Goal: Transaction & Acquisition: Purchase product/service

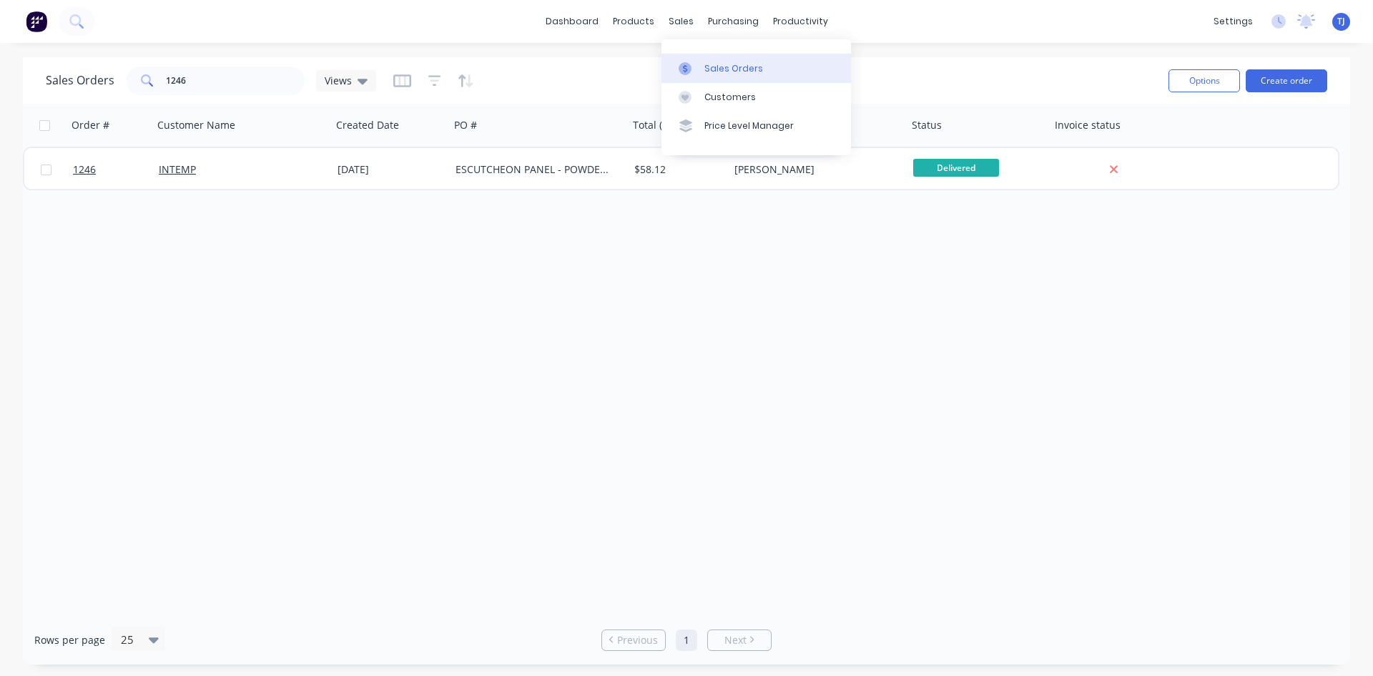
click at [712, 69] on div "Sales Orders" at bounding box center [734, 68] width 59 height 13
click at [1285, 81] on button "Create order" at bounding box center [1287, 80] width 82 height 23
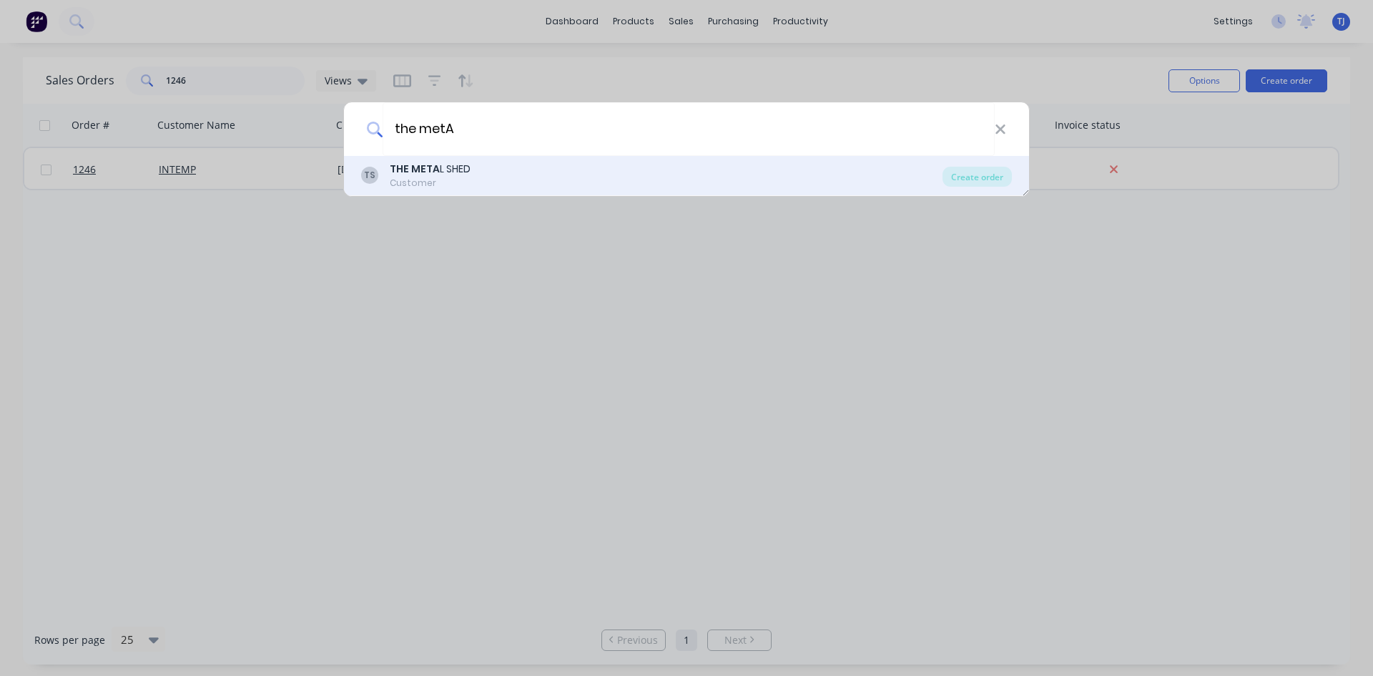
type input "the metA"
click at [444, 163] on div "THE META L SHED" at bounding box center [430, 169] width 81 height 15
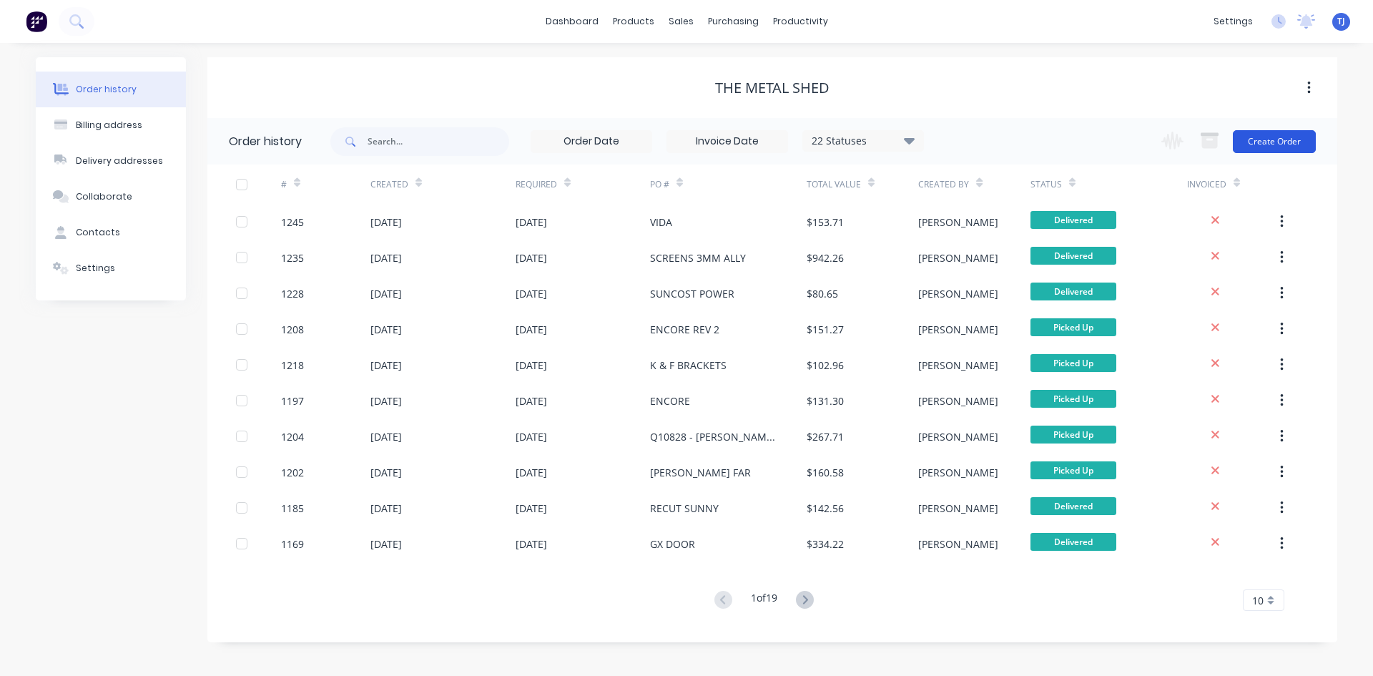
click at [1280, 147] on button "Create Order" at bounding box center [1274, 141] width 83 height 23
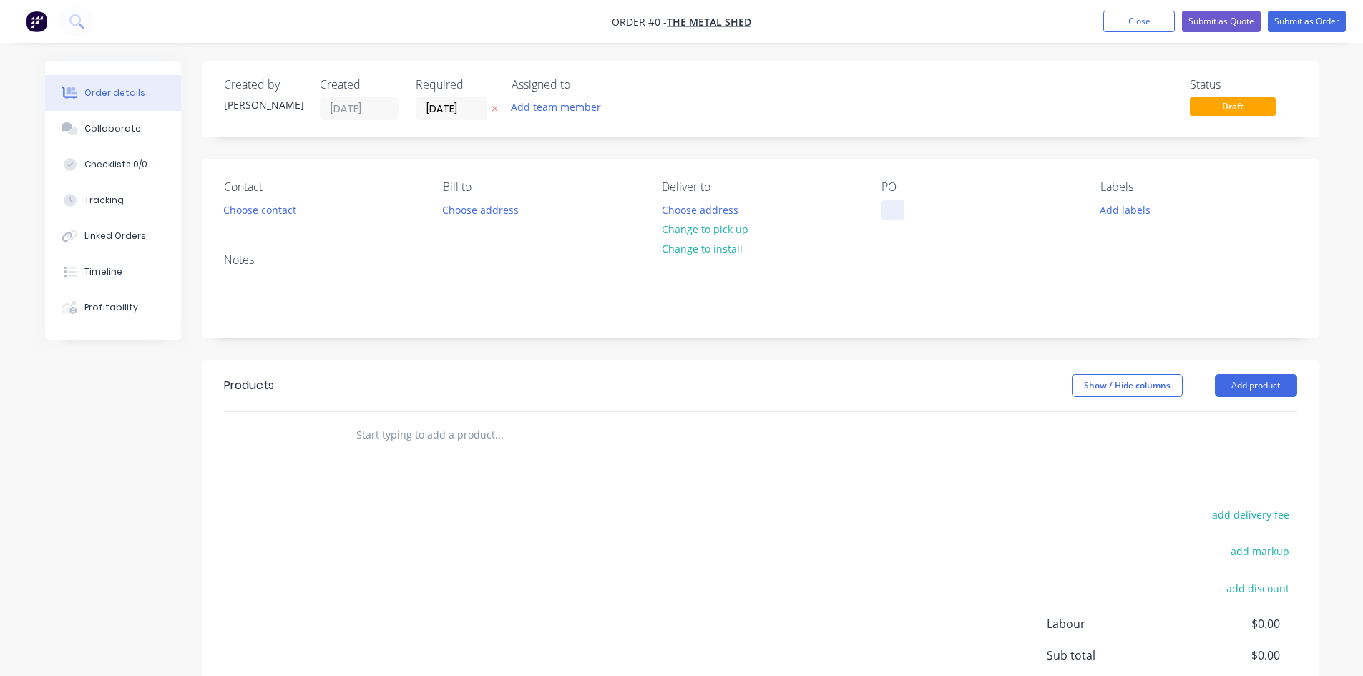
click at [891, 215] on div at bounding box center [892, 210] width 23 height 21
click at [1238, 392] on div "Order details Collaborate Checklists 0/0 Tracking Linked Orders Timeline Profit…" at bounding box center [682, 442] width 1302 height 763
click at [1238, 390] on button "Add product" at bounding box center [1256, 385] width 82 height 23
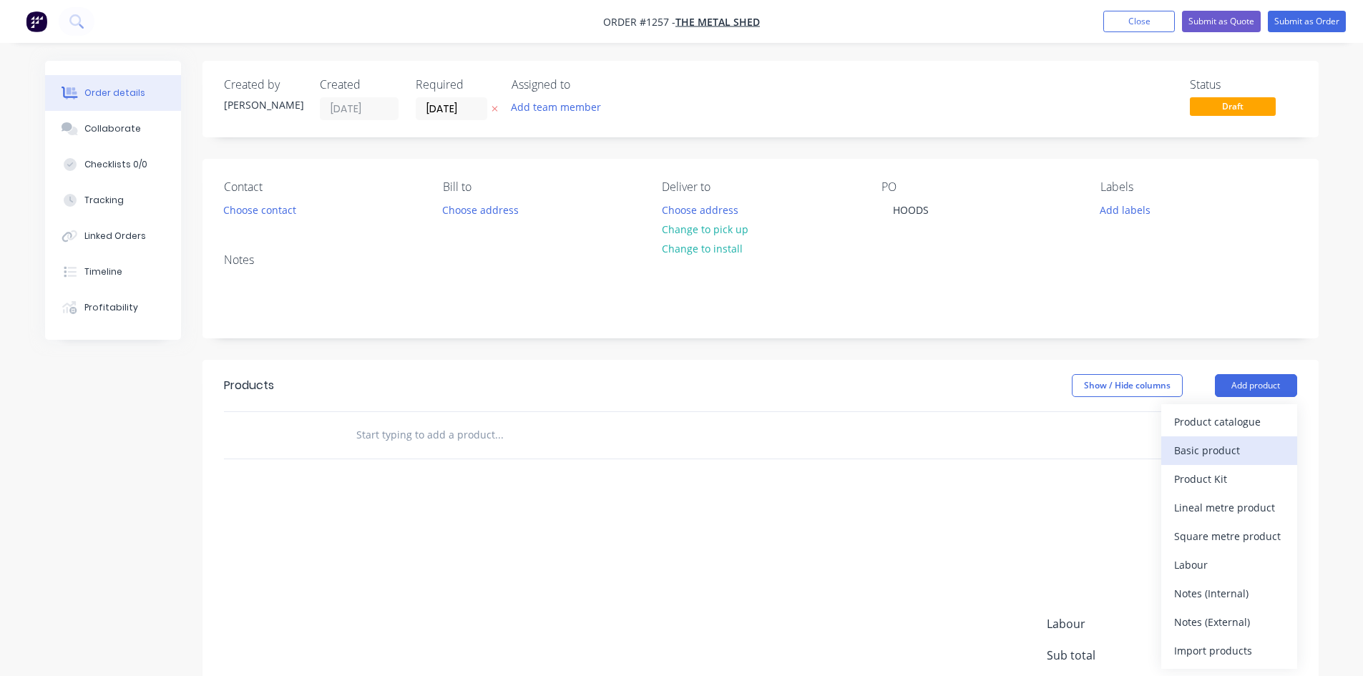
click at [1225, 448] on div "Basic product" at bounding box center [1229, 450] width 110 height 21
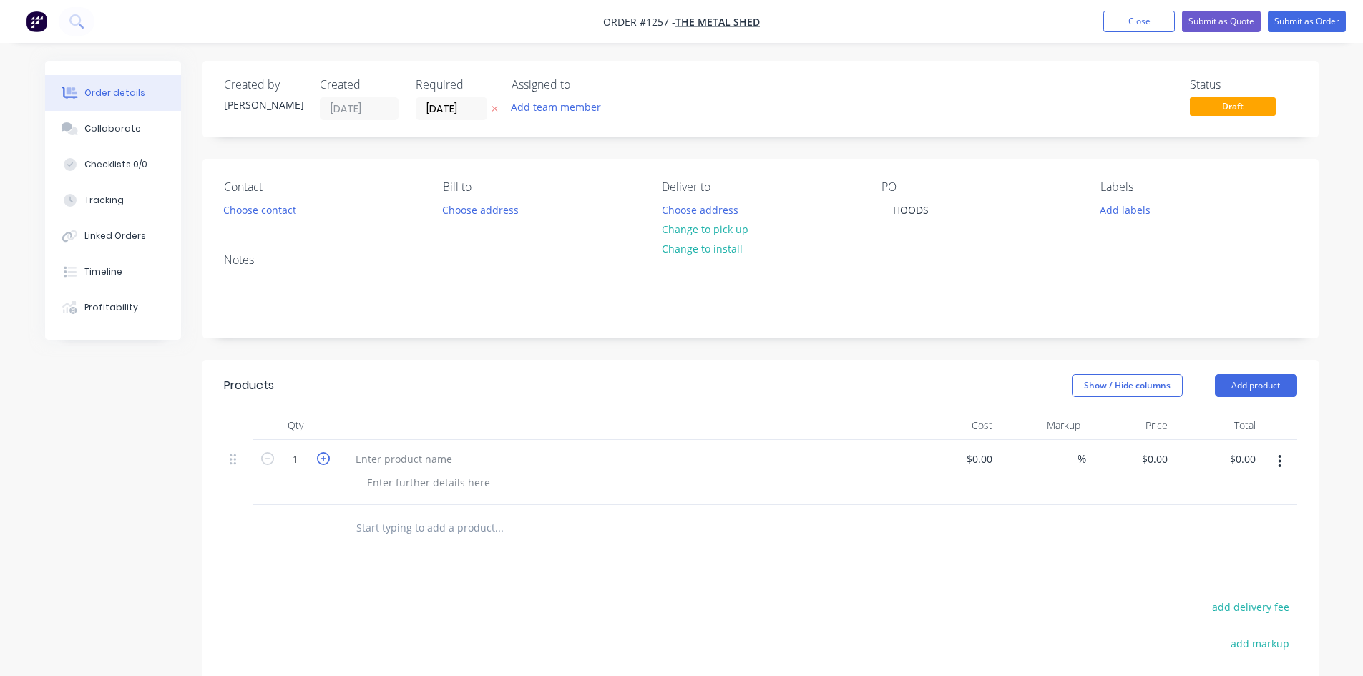
click at [326, 461] on icon "button" at bounding box center [323, 458] width 13 height 13
type input "2"
click at [396, 458] on div at bounding box center [403, 459] width 119 height 21
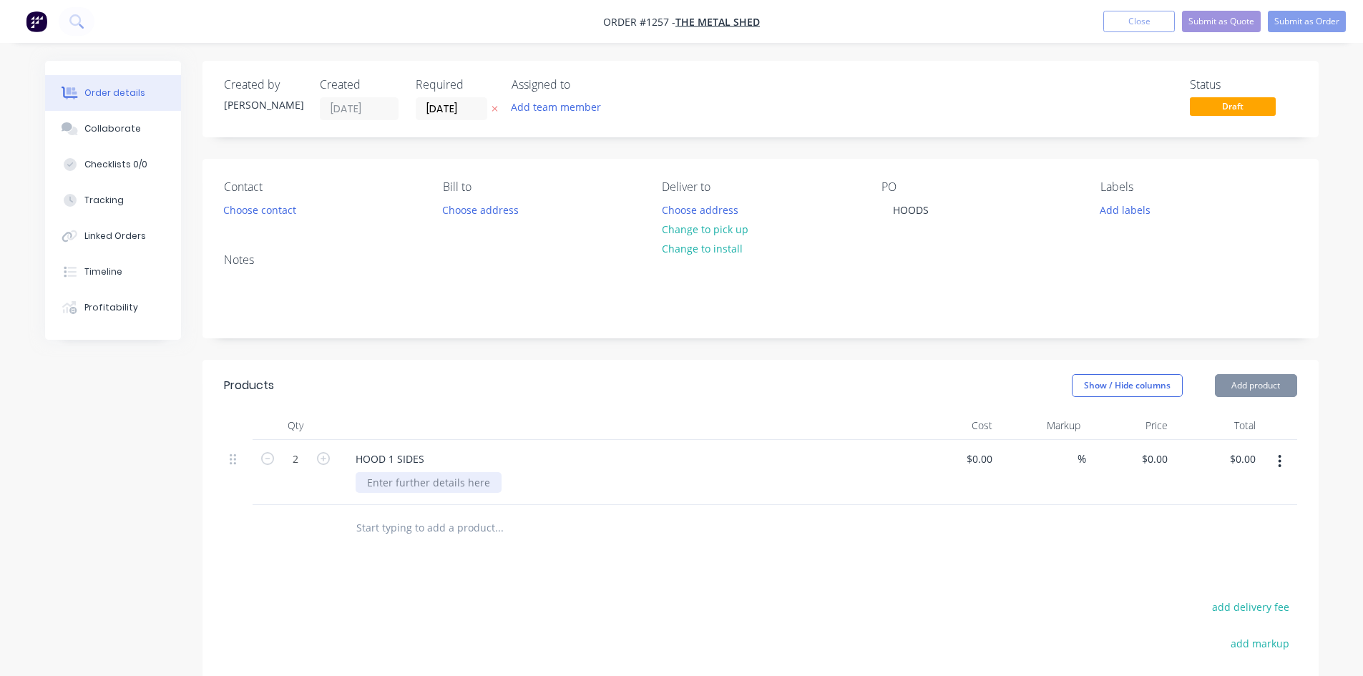
drag, startPoint x: 416, startPoint y: 484, endPoint x: 423, endPoint y: 490, distance: 9.2
click at [423, 489] on div at bounding box center [429, 482] width 146 height 21
click at [386, 477] on div at bounding box center [429, 482] width 146 height 21
type input "$0.00"
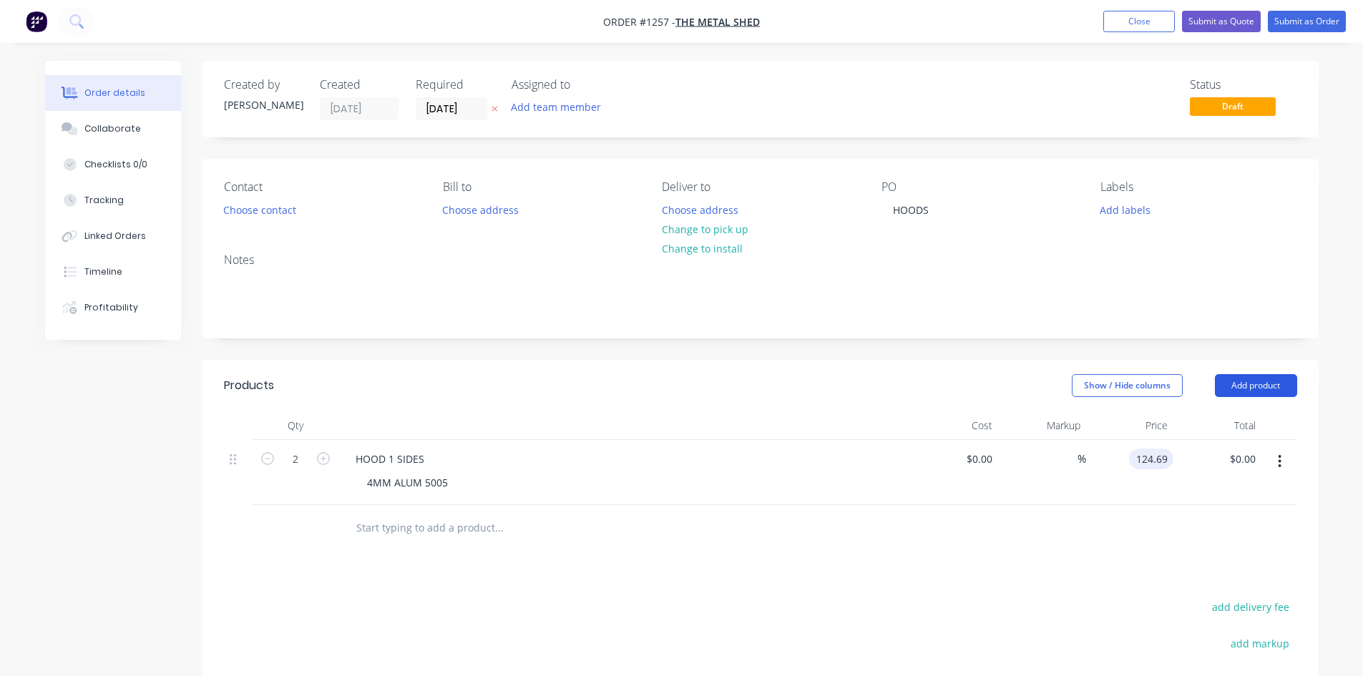
type input "$124.69"
type input "$249.38"
click at [1250, 394] on button "Add product" at bounding box center [1256, 385] width 82 height 23
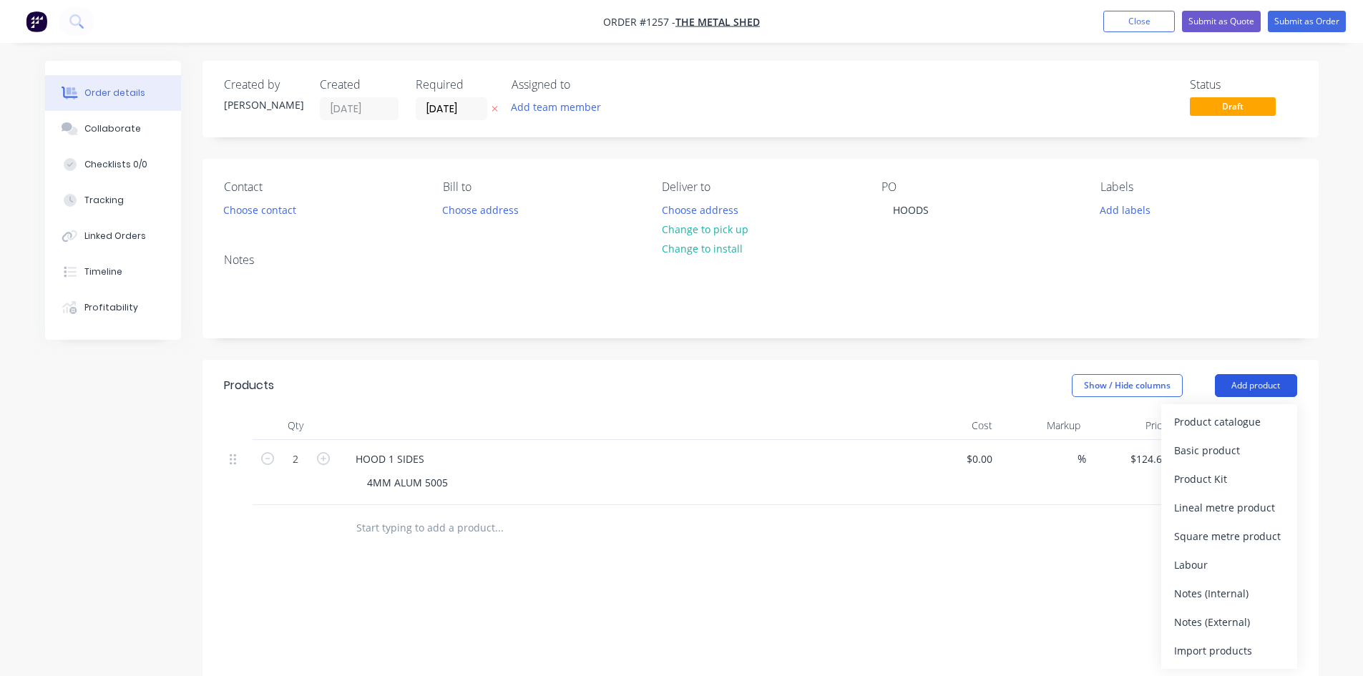
click at [1249, 387] on button "Add product" at bounding box center [1256, 385] width 82 height 23
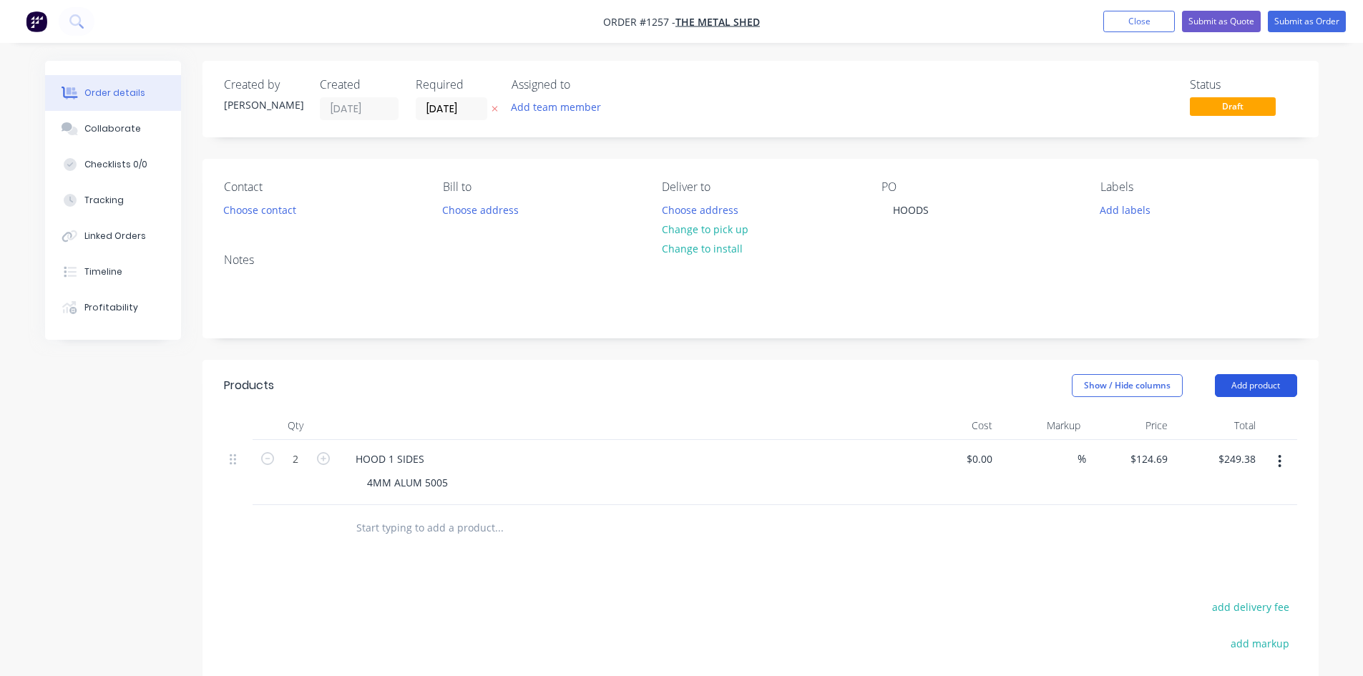
click at [1223, 384] on button "Add product" at bounding box center [1256, 385] width 82 height 23
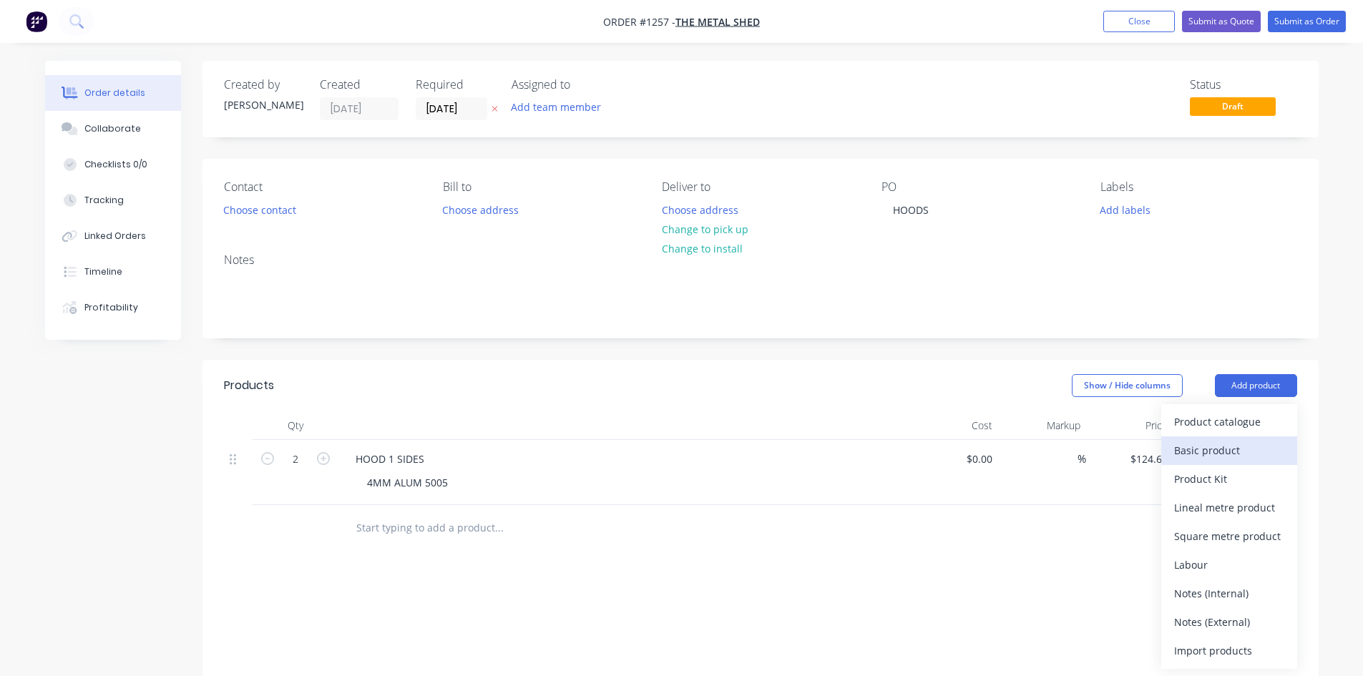
click at [1213, 447] on div "Basic product" at bounding box center [1229, 450] width 110 height 21
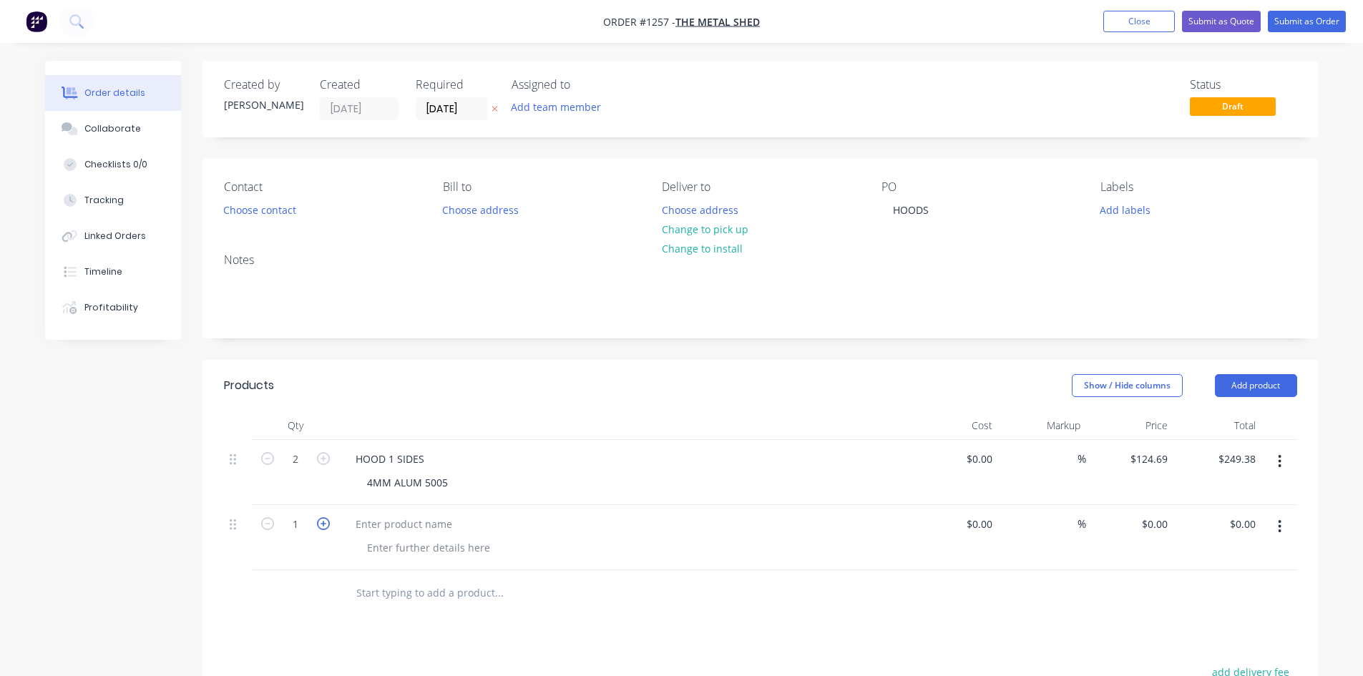
click at [319, 524] on icon "button" at bounding box center [323, 523] width 13 height 13
type input "2"
click at [378, 520] on div at bounding box center [403, 524] width 119 height 21
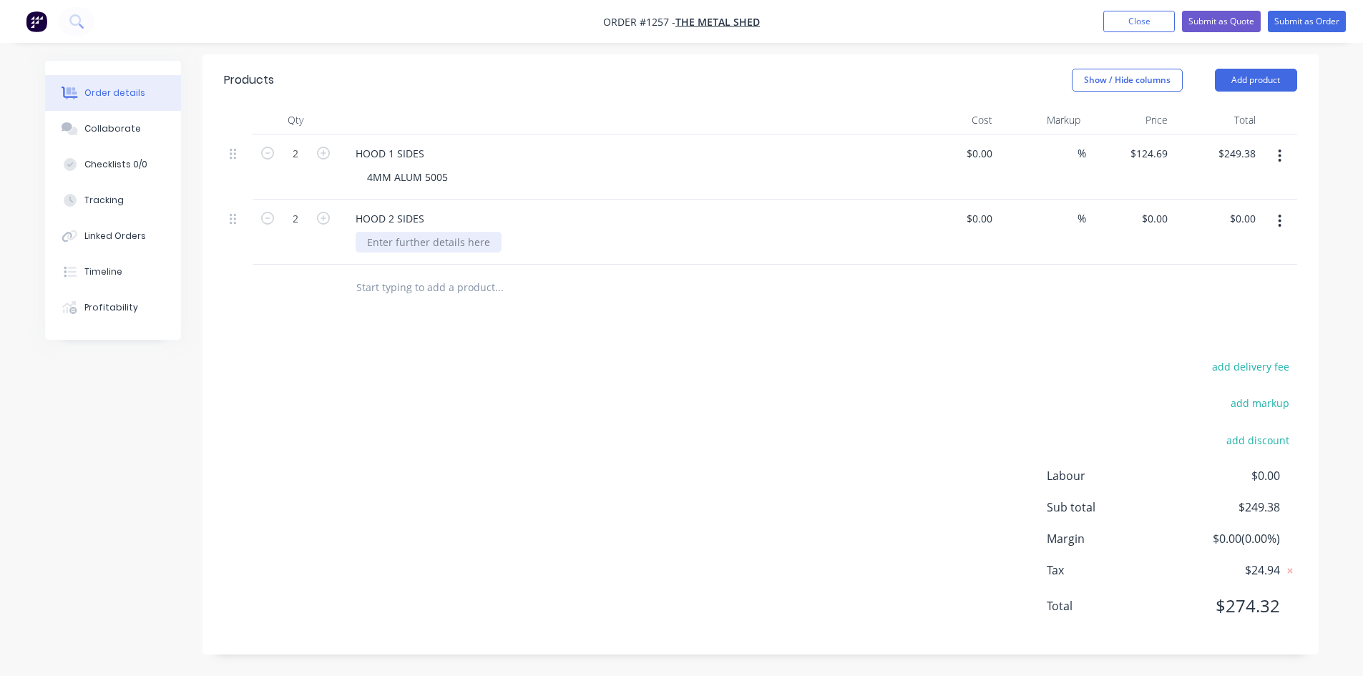
click at [407, 249] on div at bounding box center [429, 242] width 146 height 21
type input "$0.00"
type input "$75.95"
type input "$151.90"
click at [1223, 82] on button "Add product" at bounding box center [1256, 80] width 82 height 23
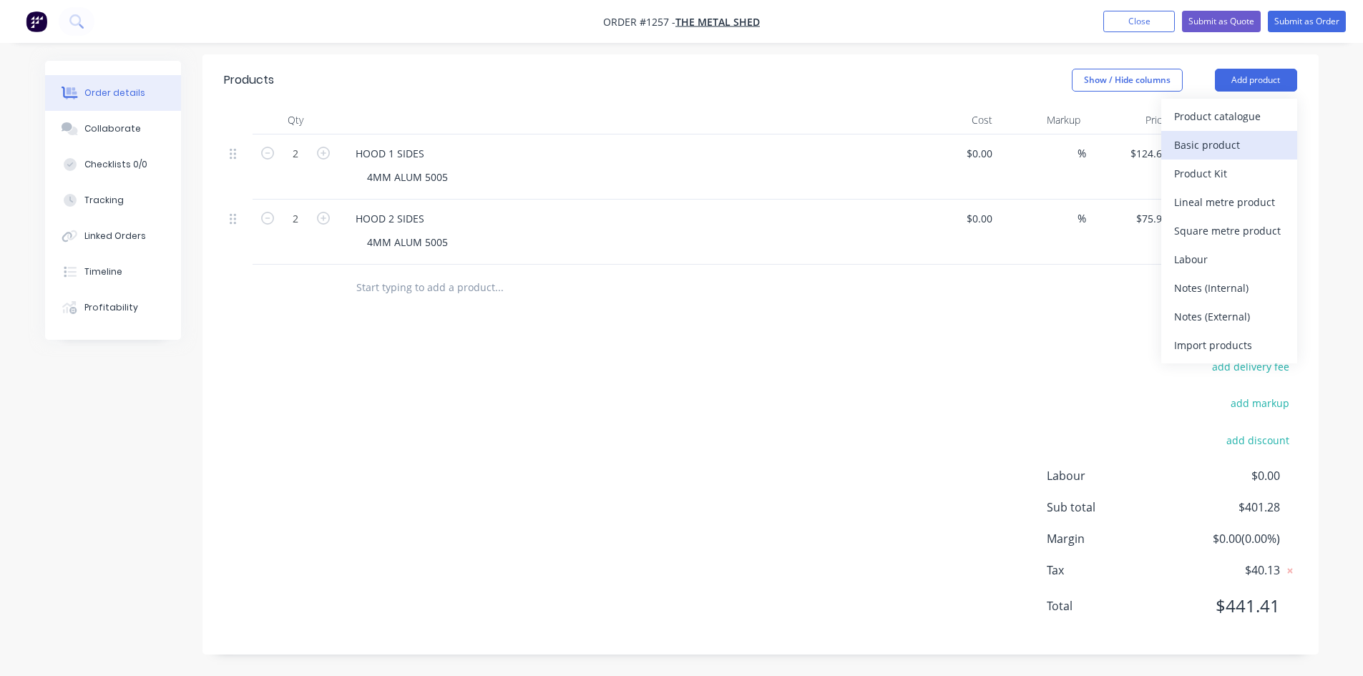
click at [1187, 142] on div "Basic product" at bounding box center [1229, 144] width 110 height 21
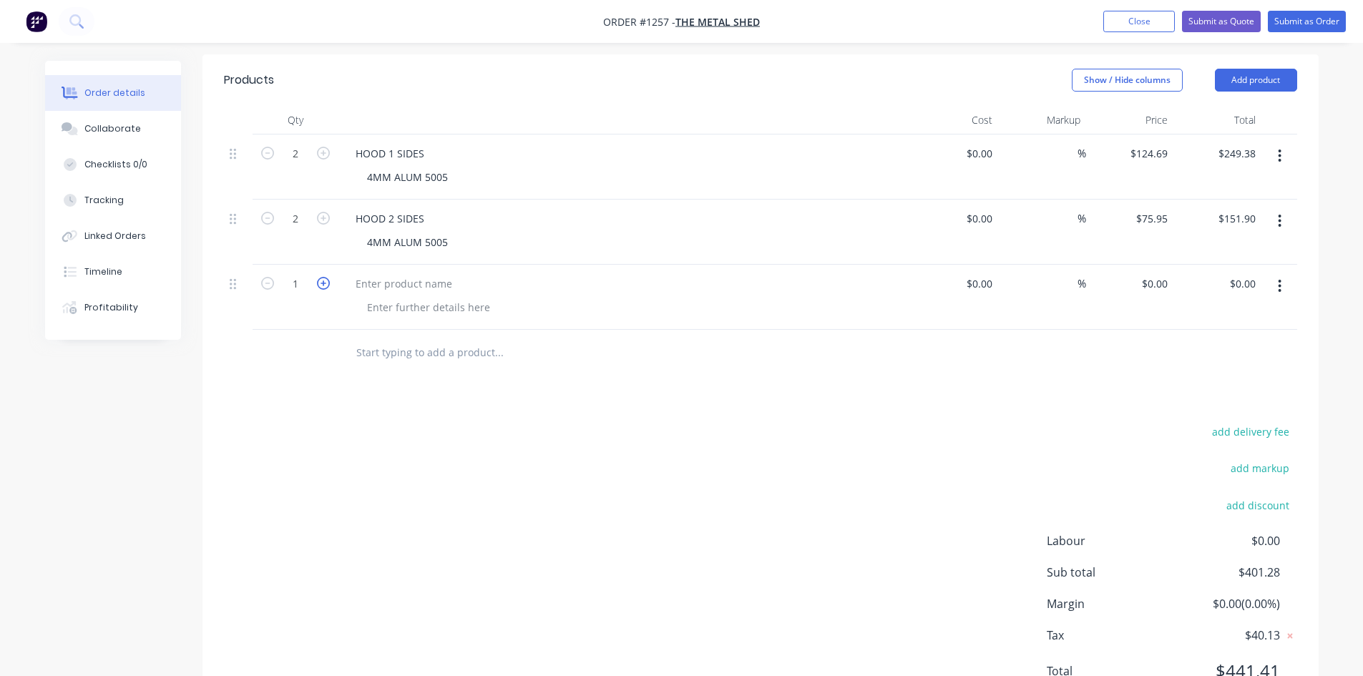
click at [325, 286] on icon "button" at bounding box center [323, 283] width 13 height 13
type input "2"
click at [384, 283] on div at bounding box center [403, 283] width 119 height 21
click at [405, 317] on div at bounding box center [429, 307] width 146 height 21
click at [406, 316] on div at bounding box center [429, 307] width 146 height 21
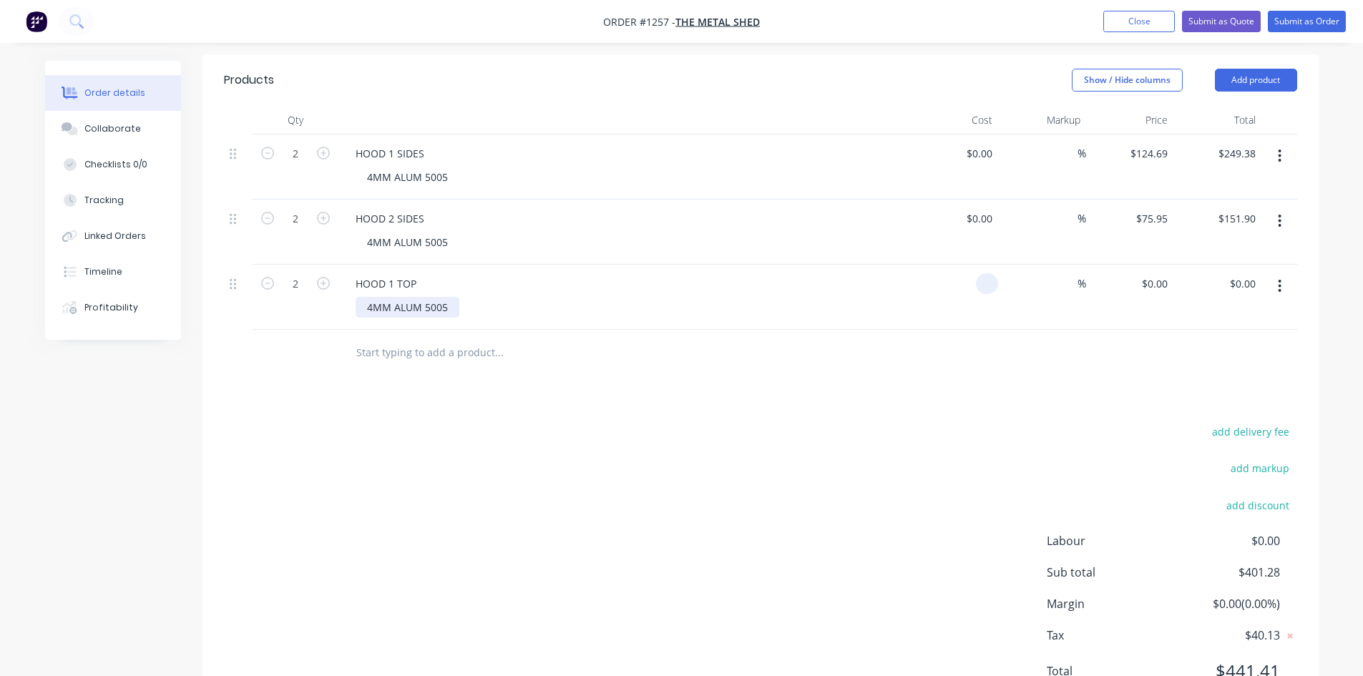
type input "$0.00"
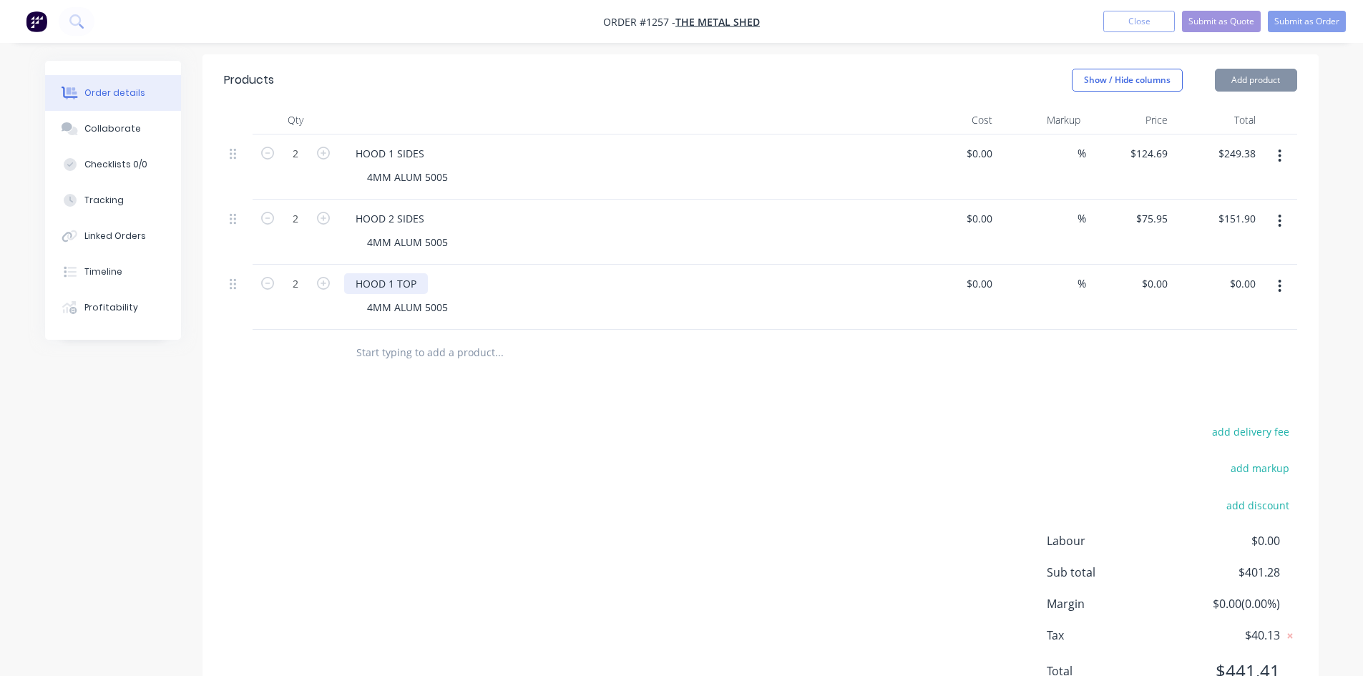
drag, startPoint x: 433, startPoint y: 291, endPoint x: 424, endPoint y: 291, distance: 8.6
click at [426, 291] on div "HOOD 1 TOP" at bounding box center [624, 283] width 561 height 21
drag, startPoint x: 417, startPoint y: 290, endPoint x: 409, endPoint y: 292, distance: 8.2
click at [416, 290] on div "HOOD 1 TOP" at bounding box center [386, 283] width 84 height 21
click at [1170, 276] on input "0" at bounding box center [1156, 283] width 33 height 21
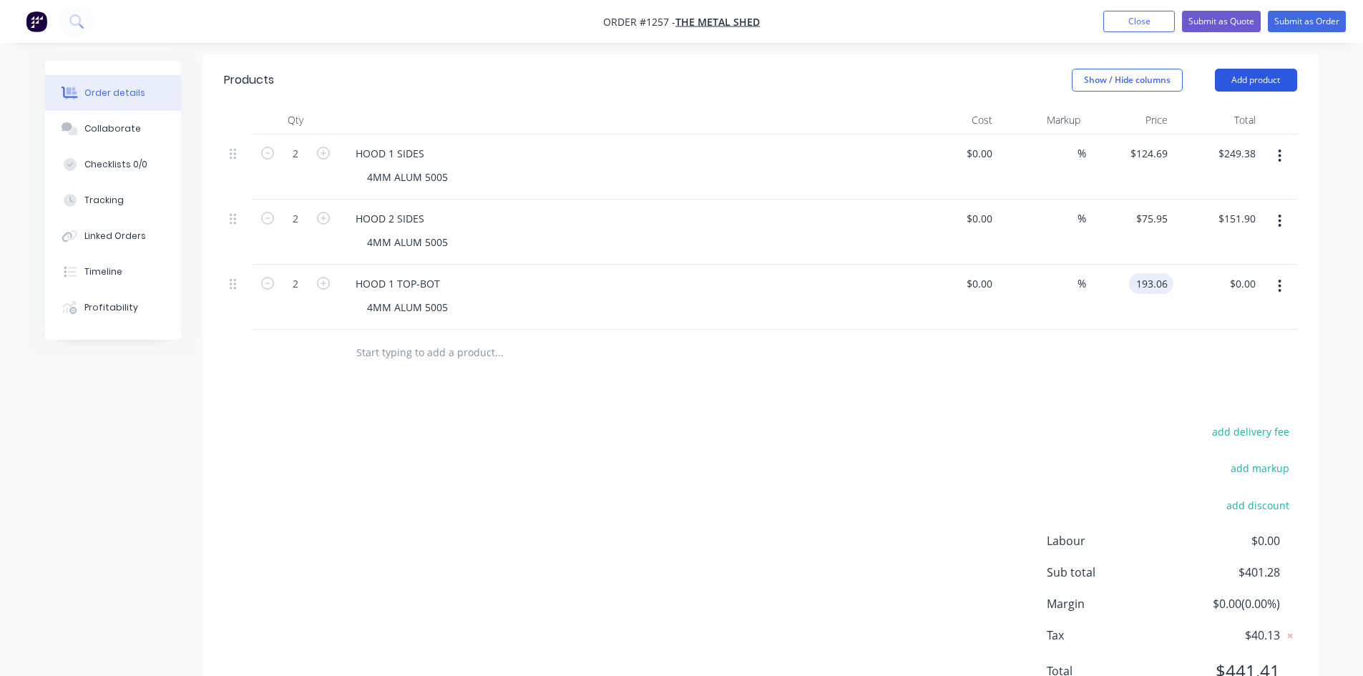
type input "$193.06"
type input "$386.12"
click at [1260, 78] on button "Add product" at bounding box center [1256, 80] width 82 height 23
drag, startPoint x: 1230, startPoint y: 147, endPoint x: 1221, endPoint y: 142, distance: 10.6
click at [1230, 147] on div "Basic product" at bounding box center [1229, 144] width 110 height 21
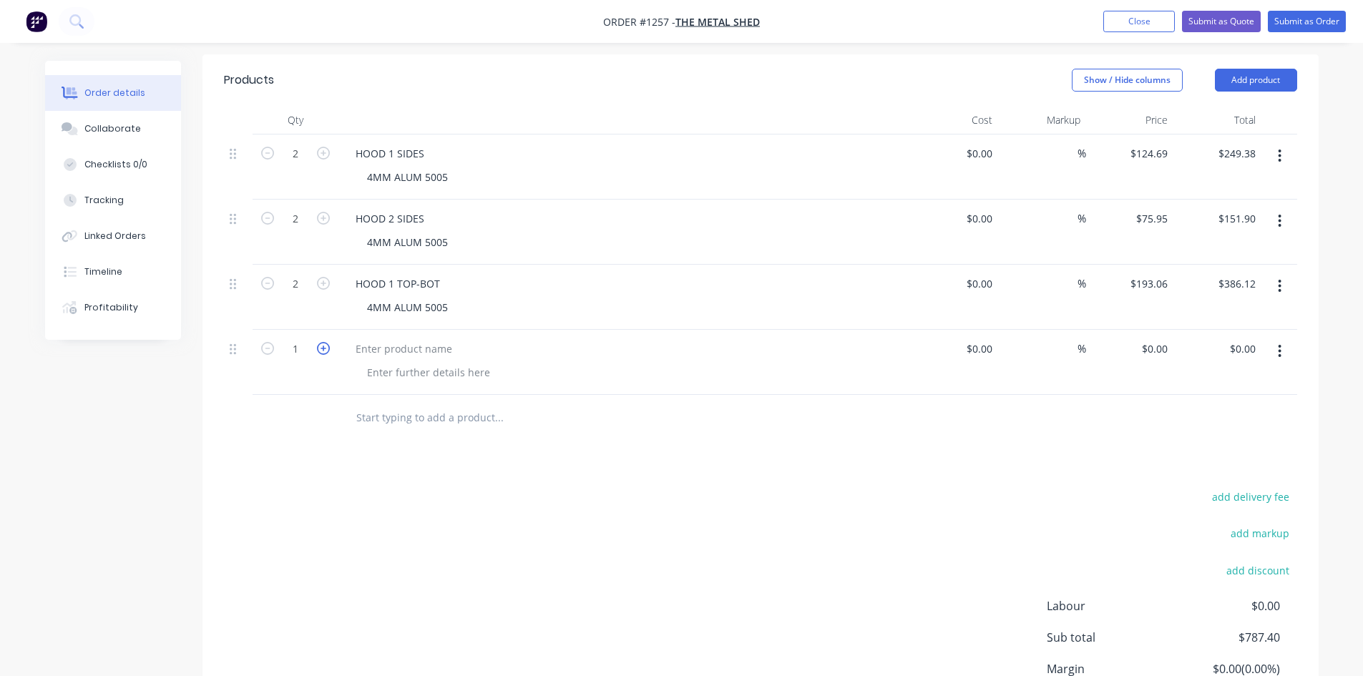
click at [320, 348] on icon "button" at bounding box center [323, 348] width 13 height 13
type input "2"
click at [372, 353] on div at bounding box center [403, 348] width 119 height 21
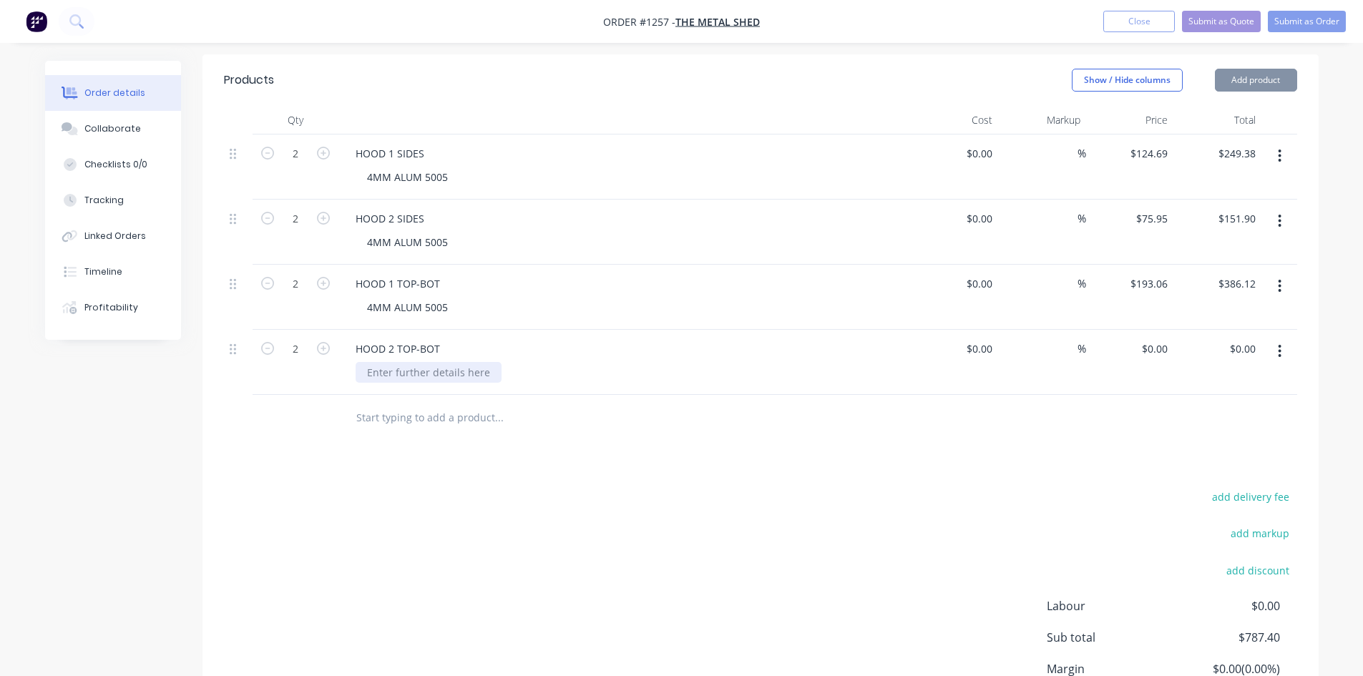
click at [386, 372] on div at bounding box center [429, 372] width 146 height 21
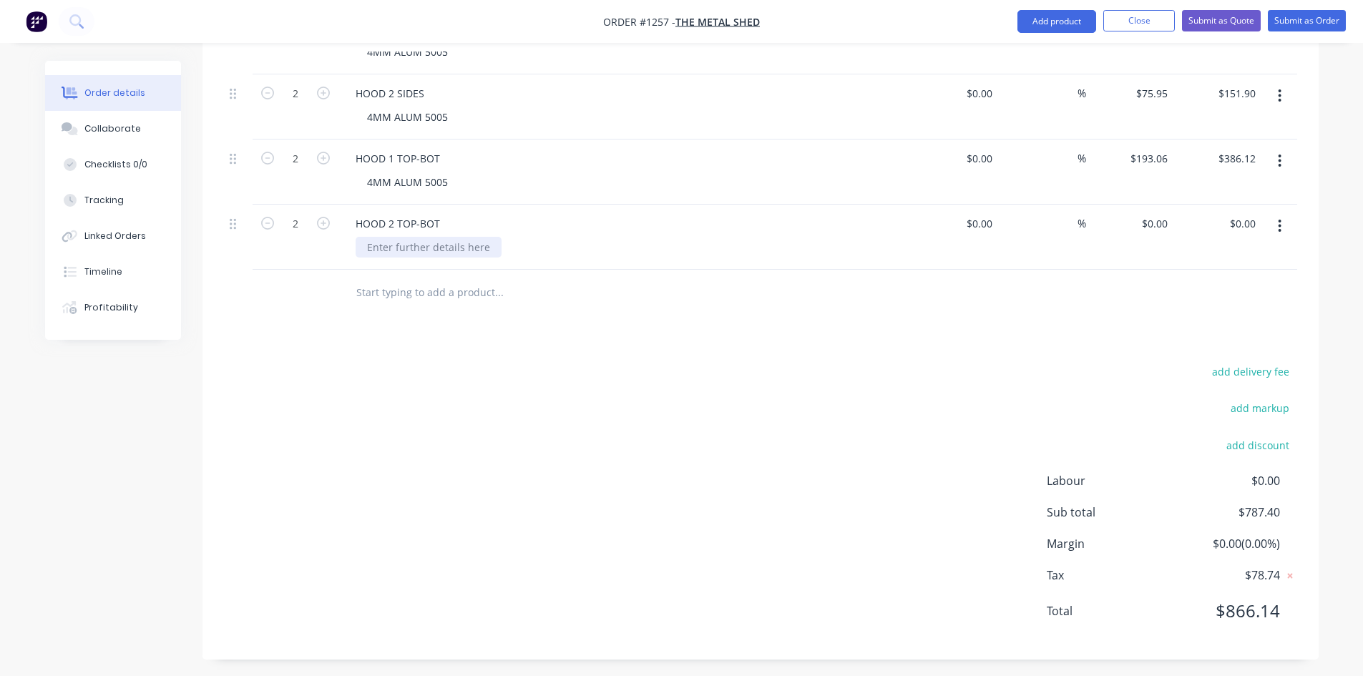
scroll to position [436, 0]
click at [423, 235] on div at bounding box center [429, 242] width 146 height 21
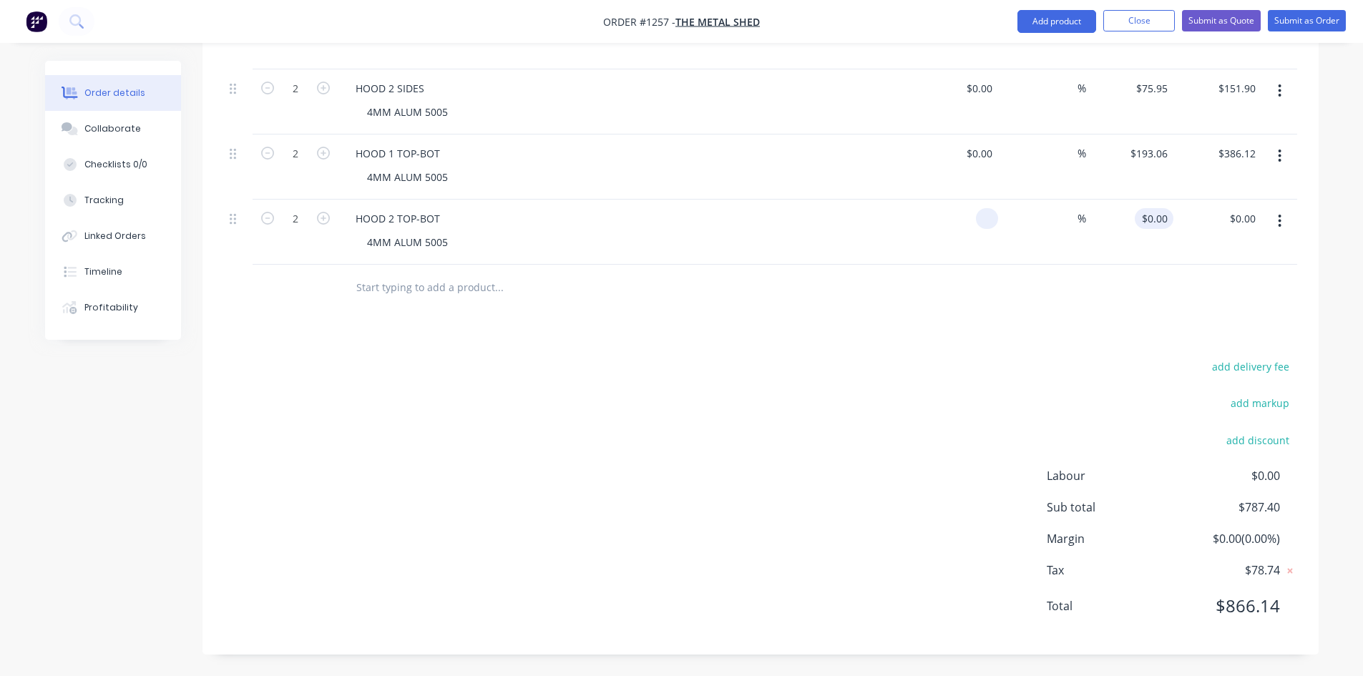
type input "$0.00"
click at [1140, 222] on div "0 $0.00" at bounding box center [1130, 232] width 88 height 65
type input "$193.18"
type input "$386.36"
click at [1295, 19] on button "Submit as Order" at bounding box center [1307, 20] width 78 height 21
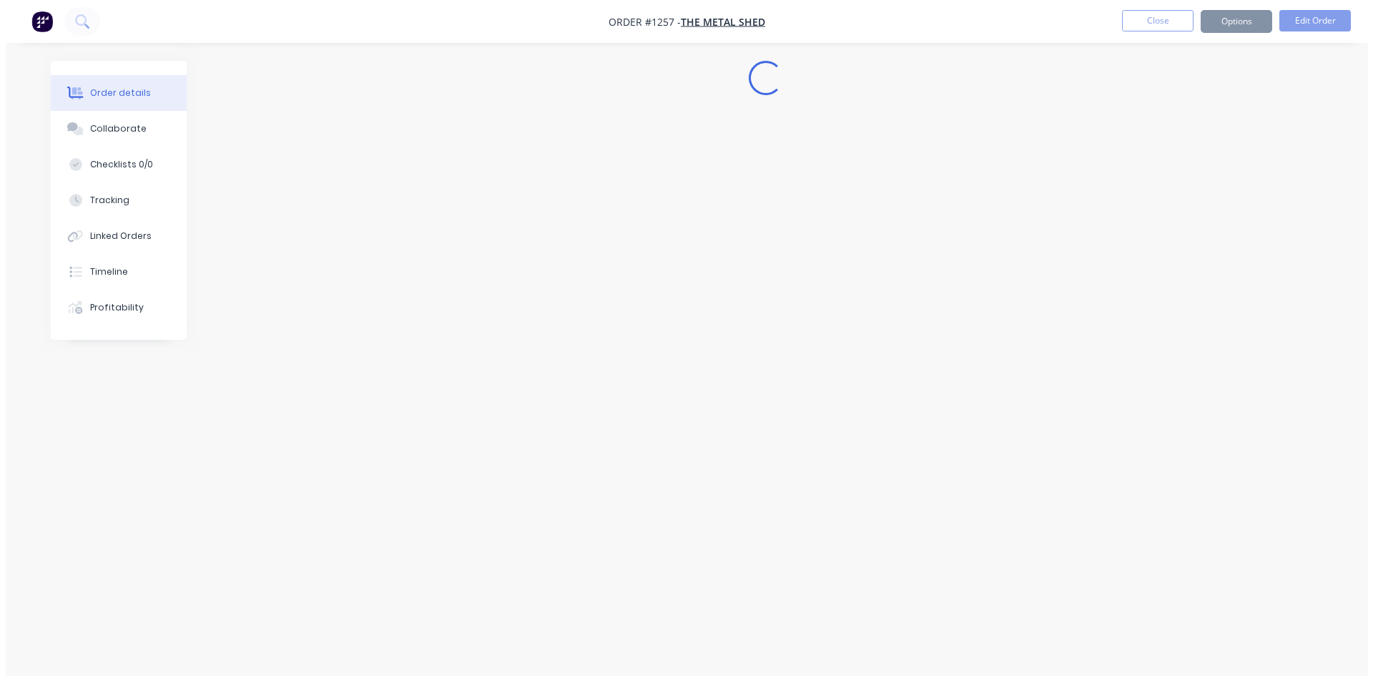
scroll to position [0, 0]
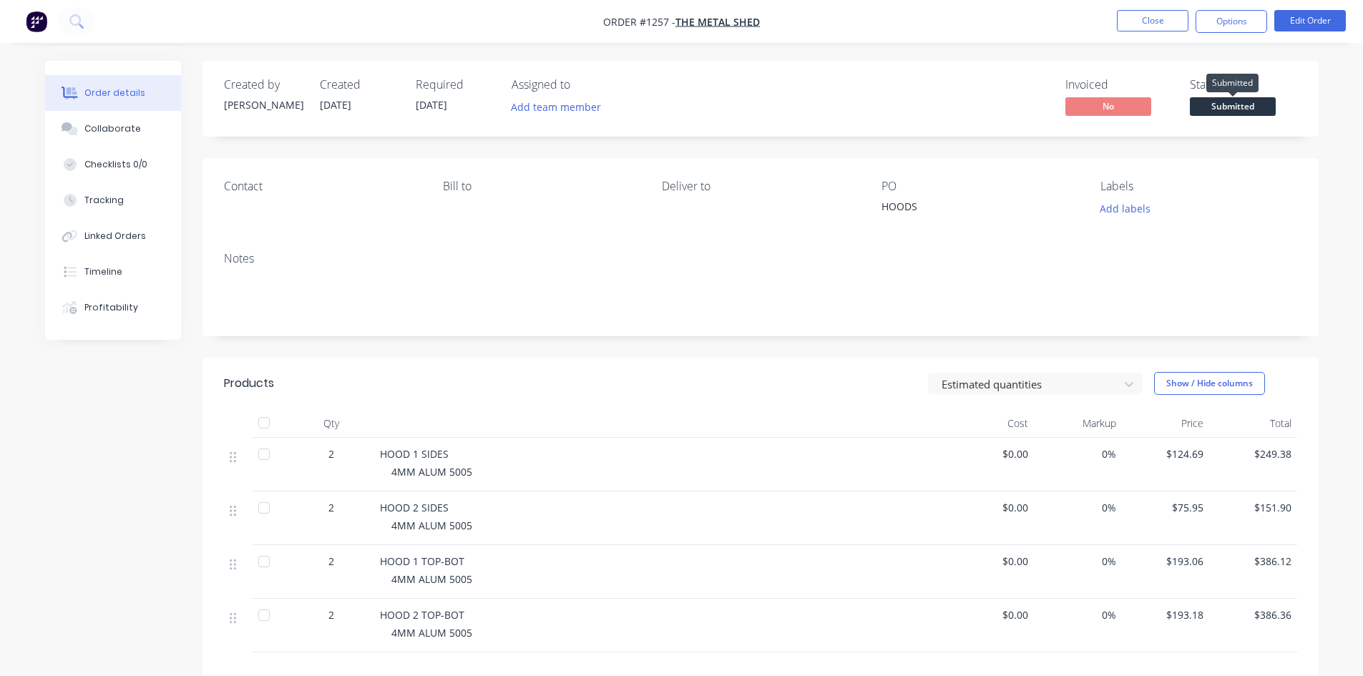
click at [1219, 110] on span "Submitted" at bounding box center [1233, 106] width 86 height 18
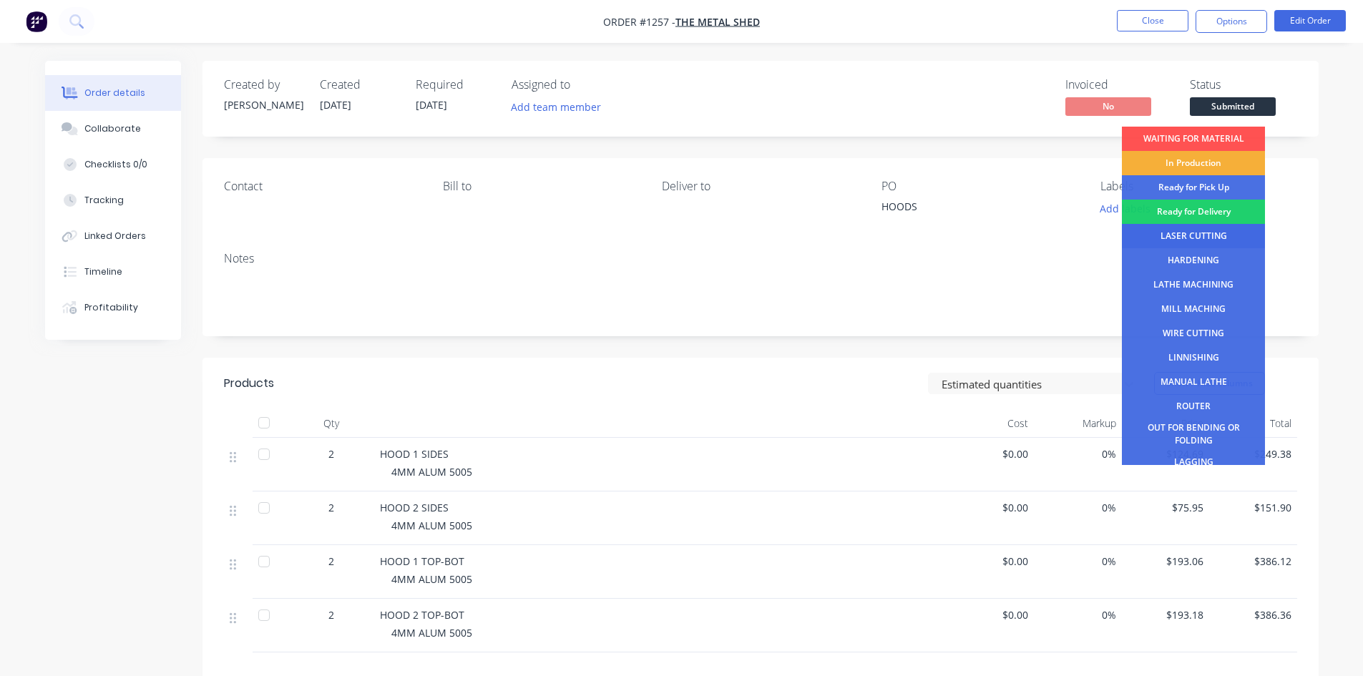
click at [1192, 230] on div "LASER CUTTING" at bounding box center [1193, 236] width 143 height 24
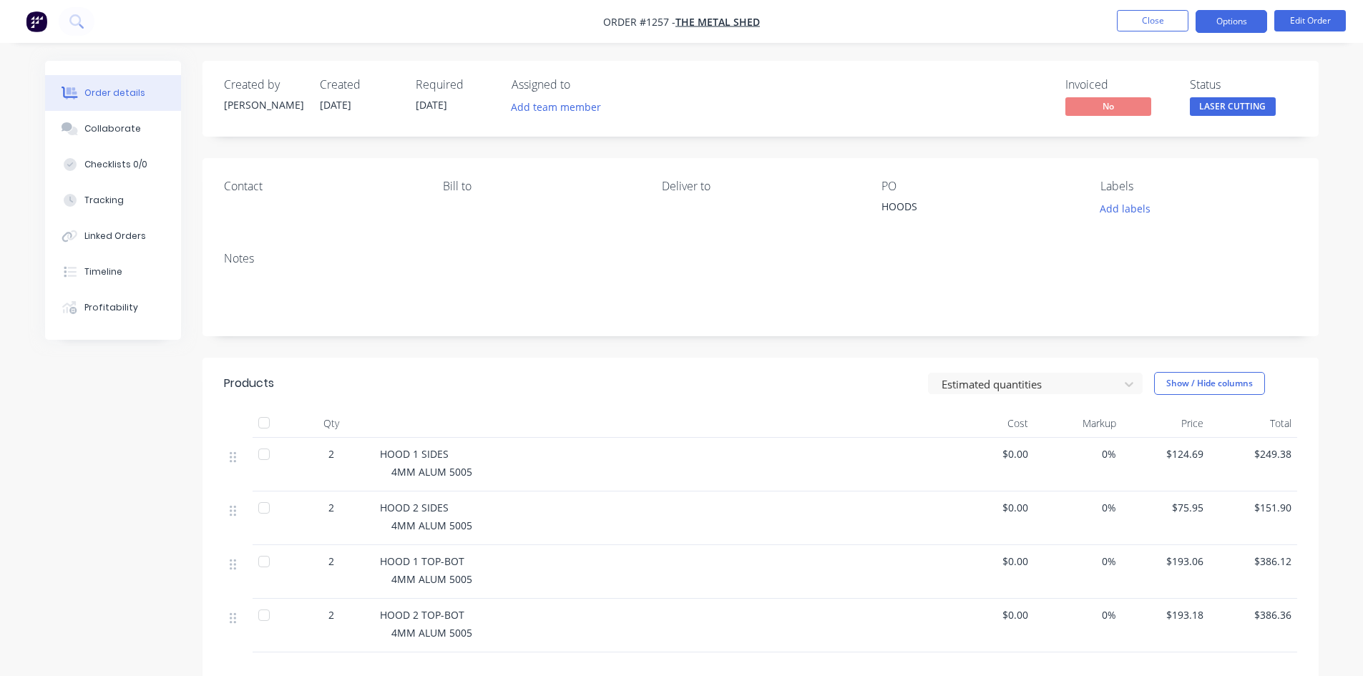
click at [1222, 26] on button "Options" at bounding box center [1231, 21] width 72 height 23
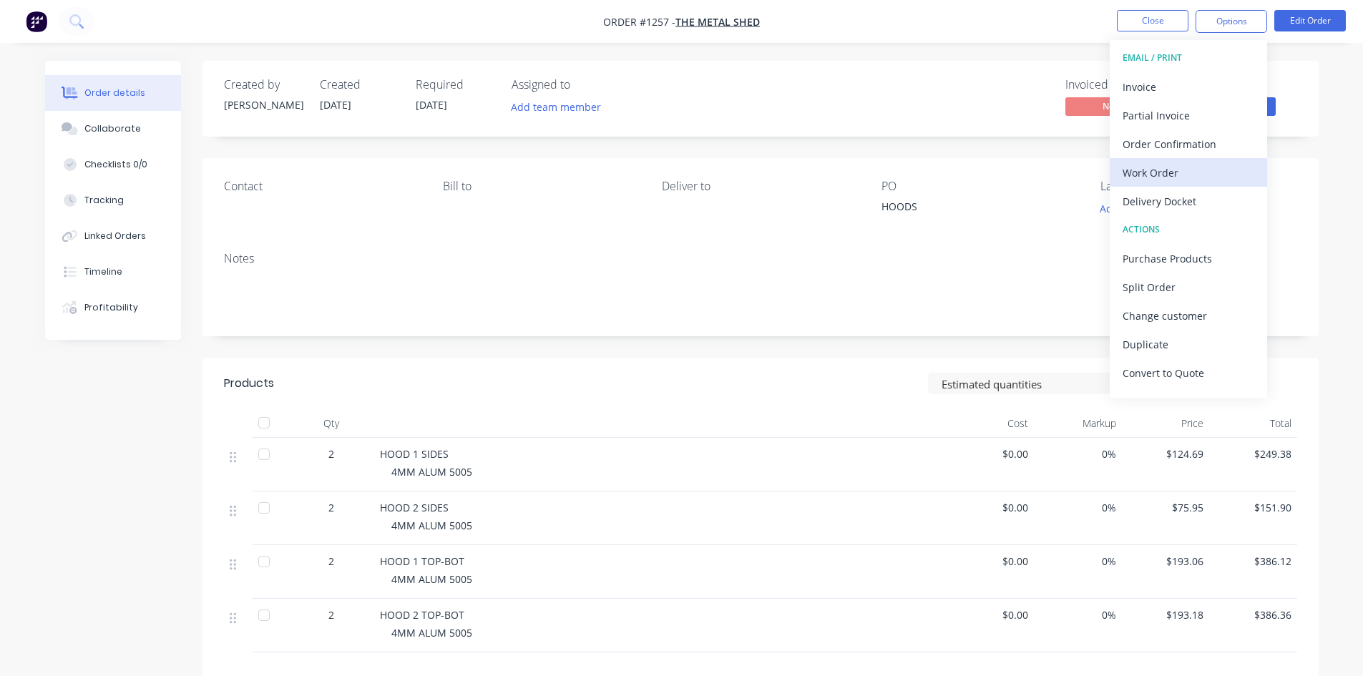
click at [1174, 171] on div "Work Order" at bounding box center [1188, 172] width 132 height 21
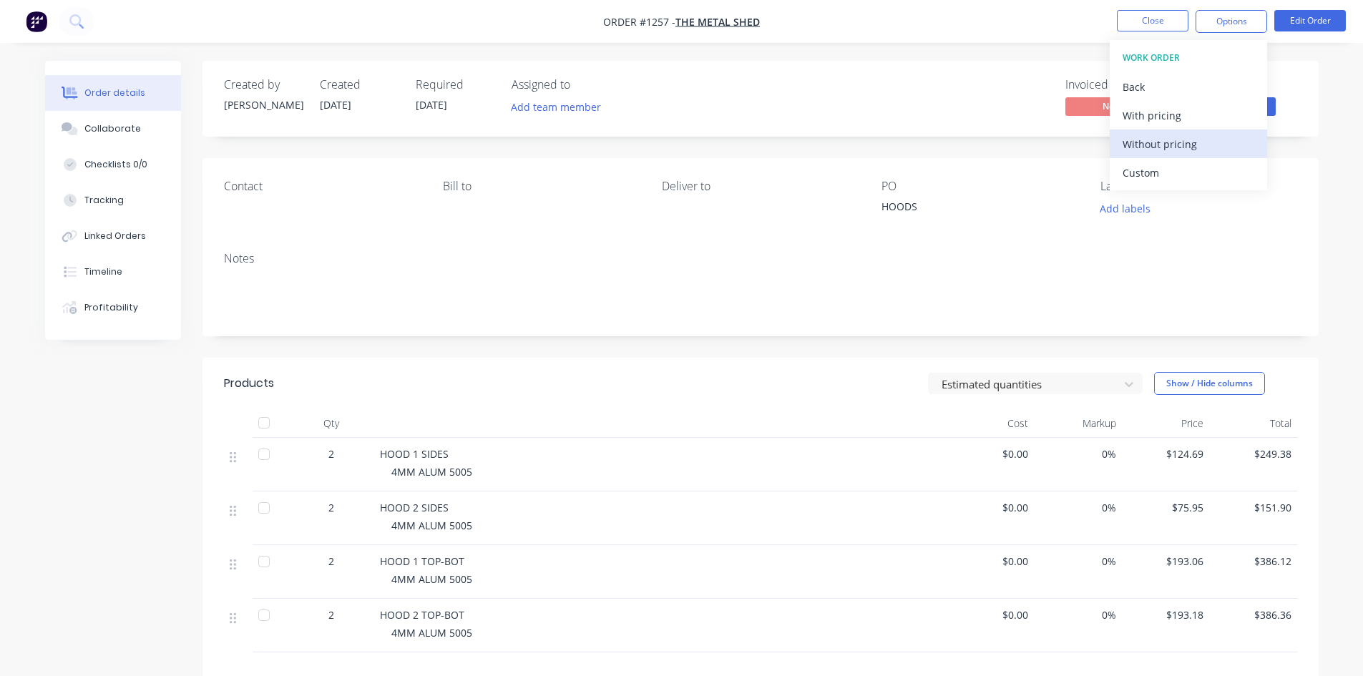
click at [1175, 144] on div "Without pricing" at bounding box center [1188, 144] width 132 height 21
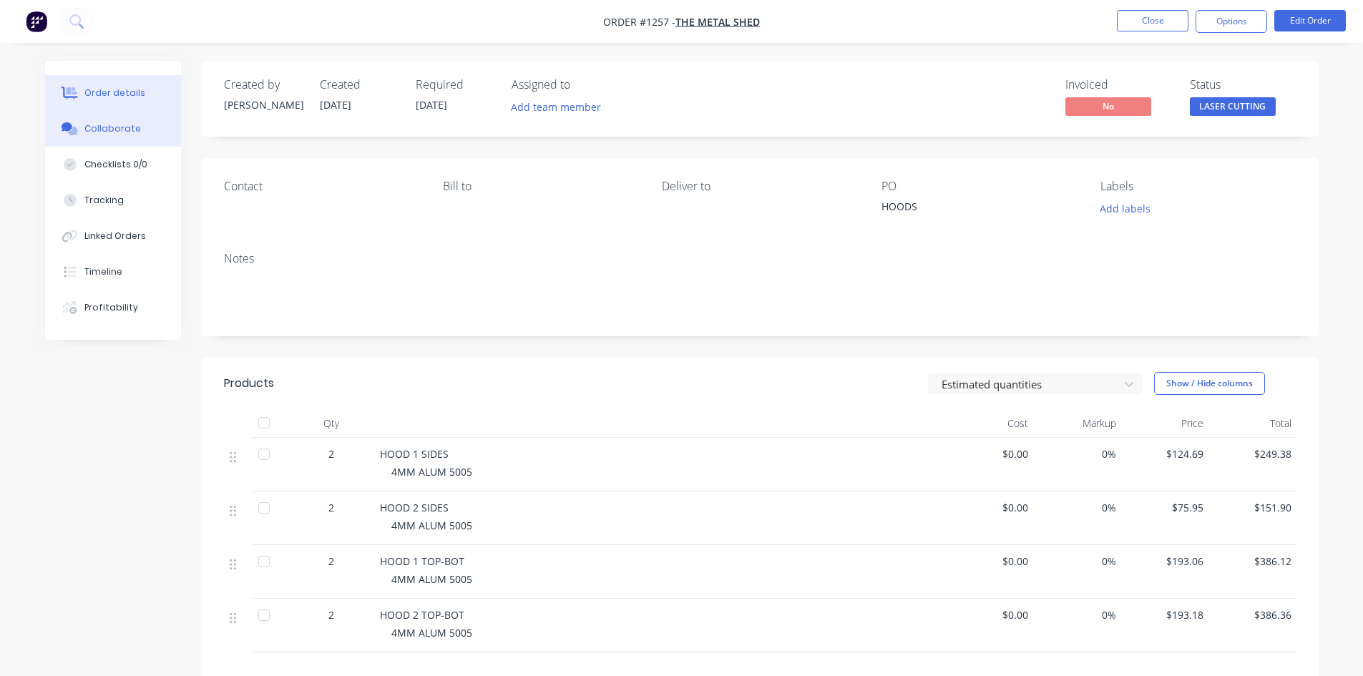
click at [112, 132] on div "Collaborate" at bounding box center [112, 128] width 57 height 13
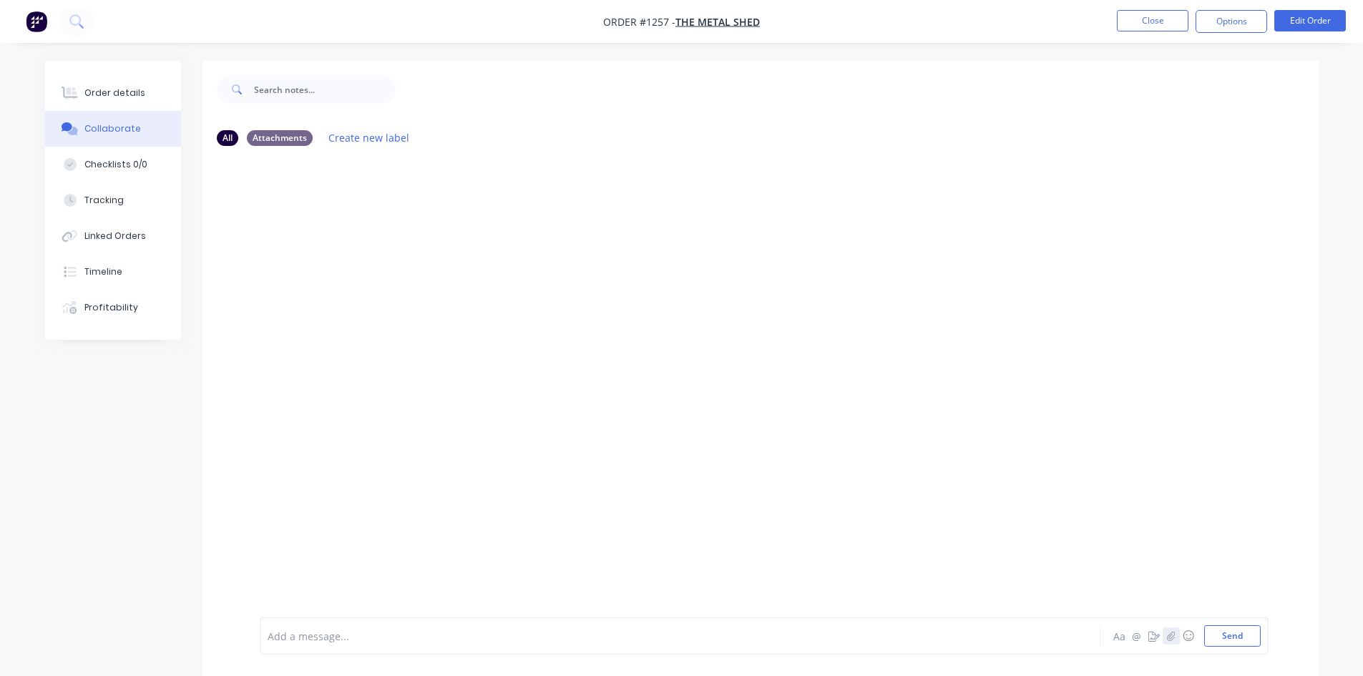
click at [1166, 627] on button "button" at bounding box center [1170, 635] width 17 height 17
click at [1233, 639] on button "Send" at bounding box center [1232, 635] width 57 height 21
click at [118, 90] on div "Order details" at bounding box center [114, 93] width 61 height 13
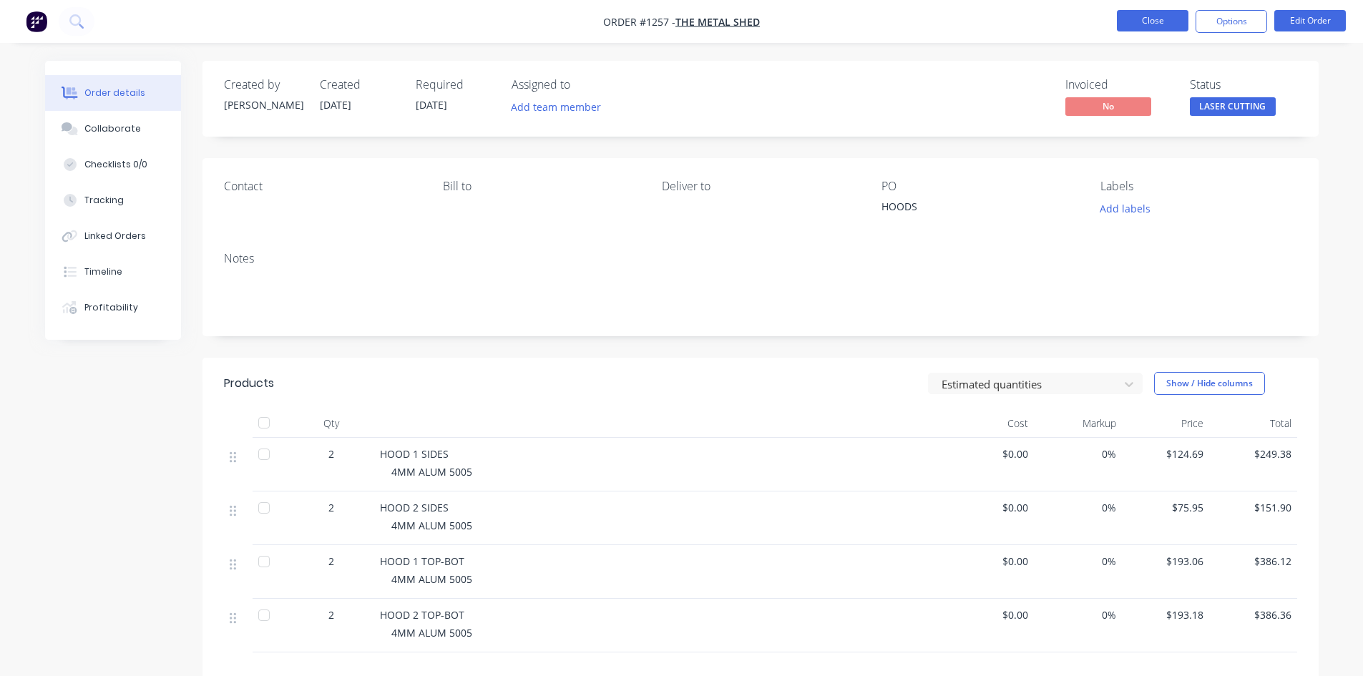
click at [1167, 19] on button "Close" at bounding box center [1153, 20] width 72 height 21
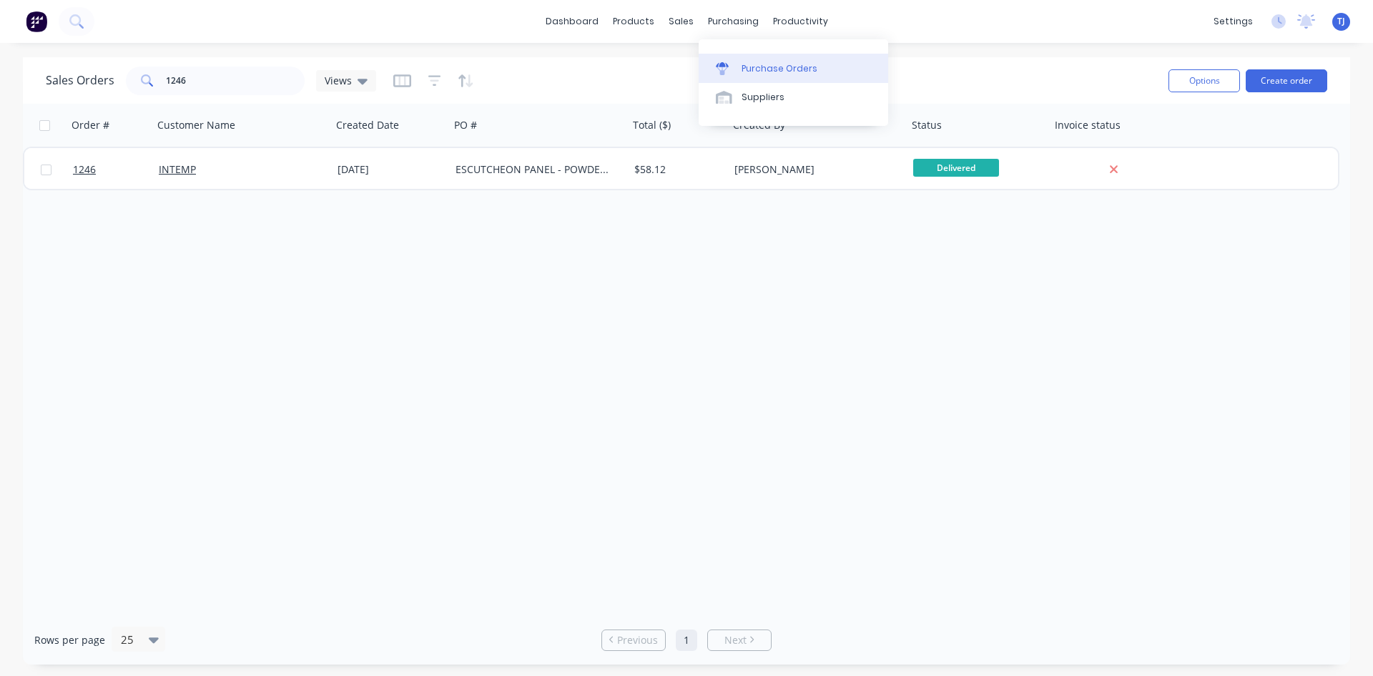
click at [776, 68] on div "Purchase Orders" at bounding box center [780, 68] width 76 height 13
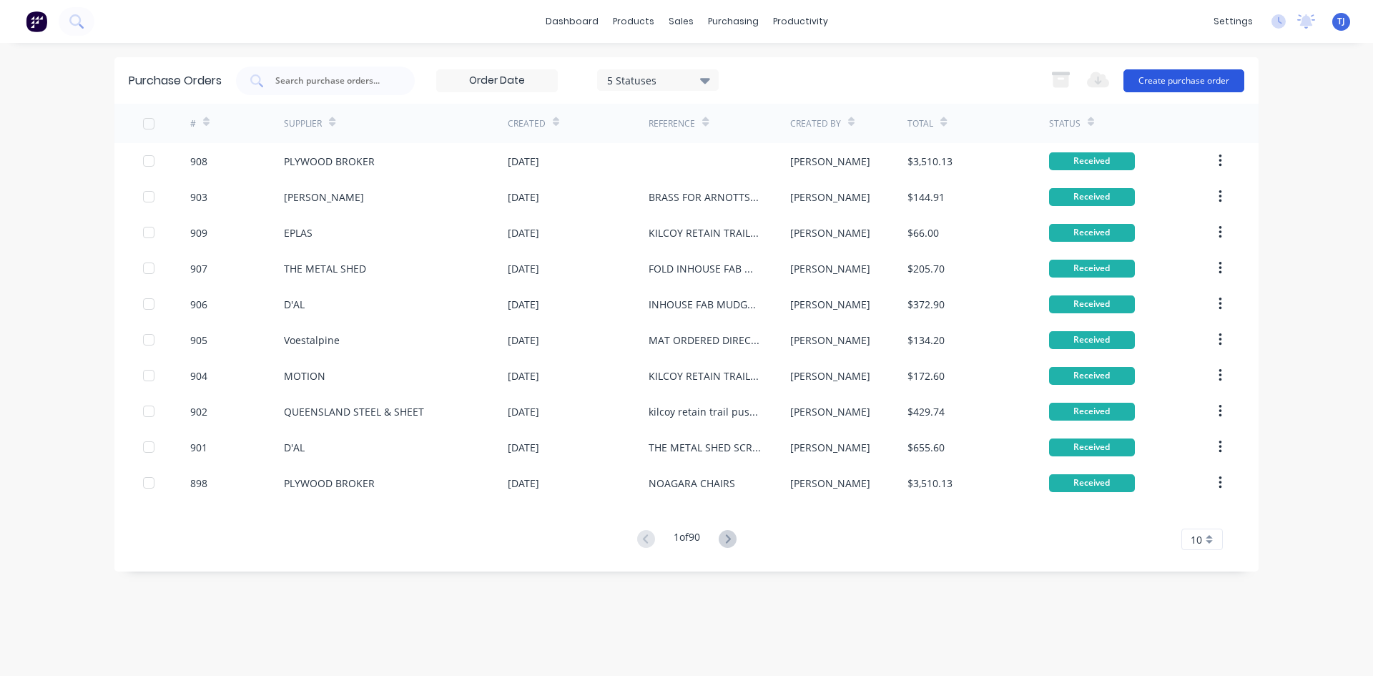
click at [1219, 80] on button "Create purchase order" at bounding box center [1184, 80] width 121 height 23
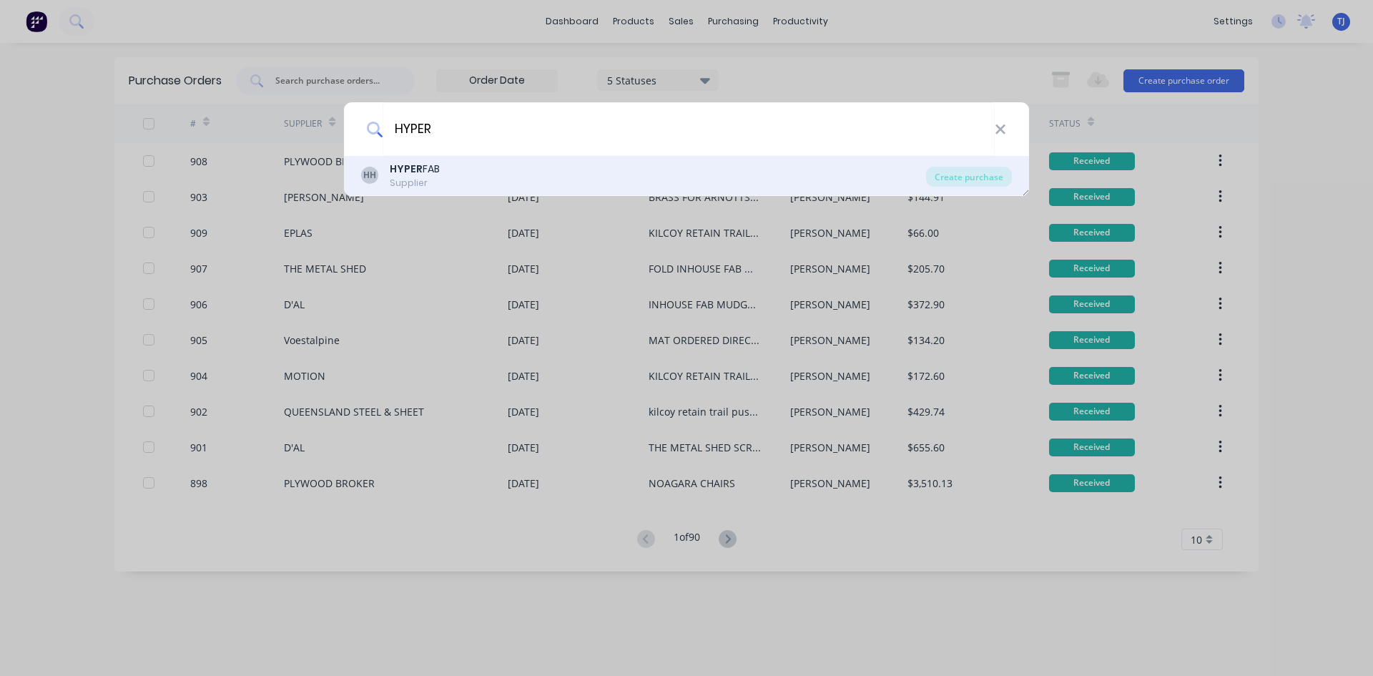
type input "HYPER"
click at [418, 177] on div "Supplier" at bounding box center [415, 183] width 50 height 13
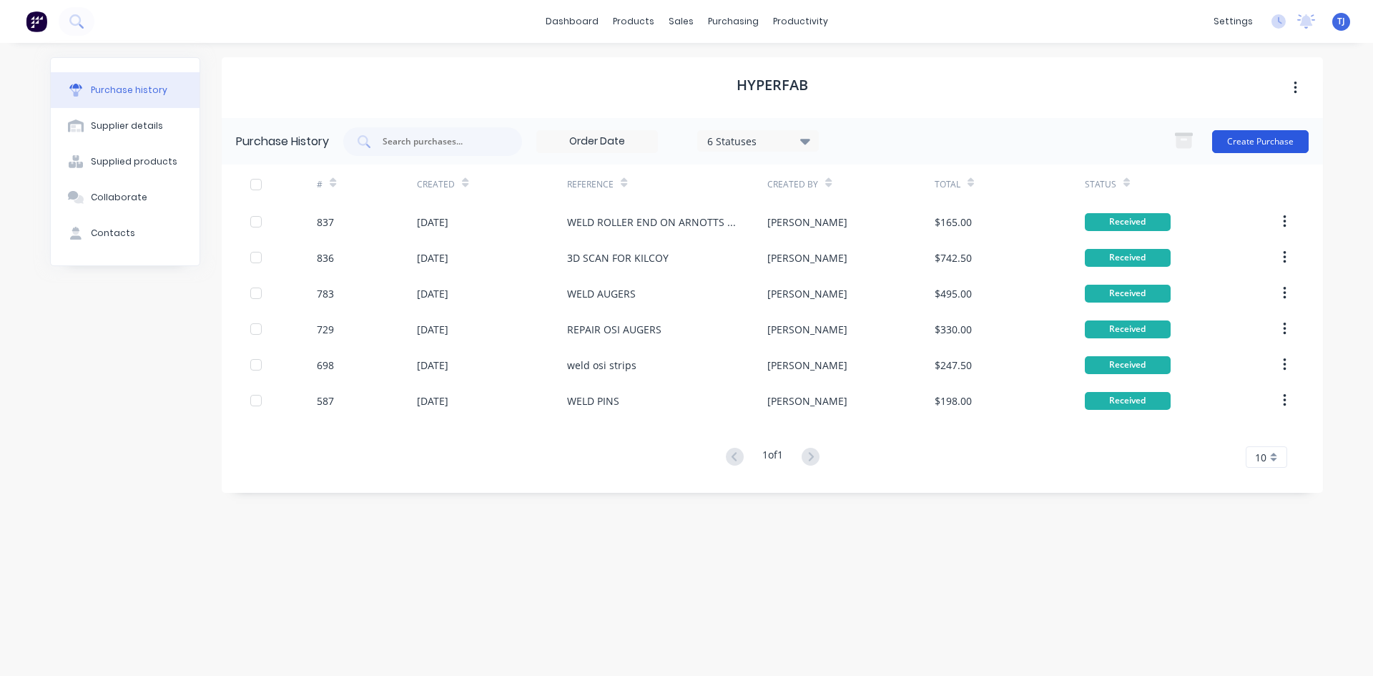
click at [1275, 147] on button "Create Purchase" at bounding box center [1261, 141] width 97 height 23
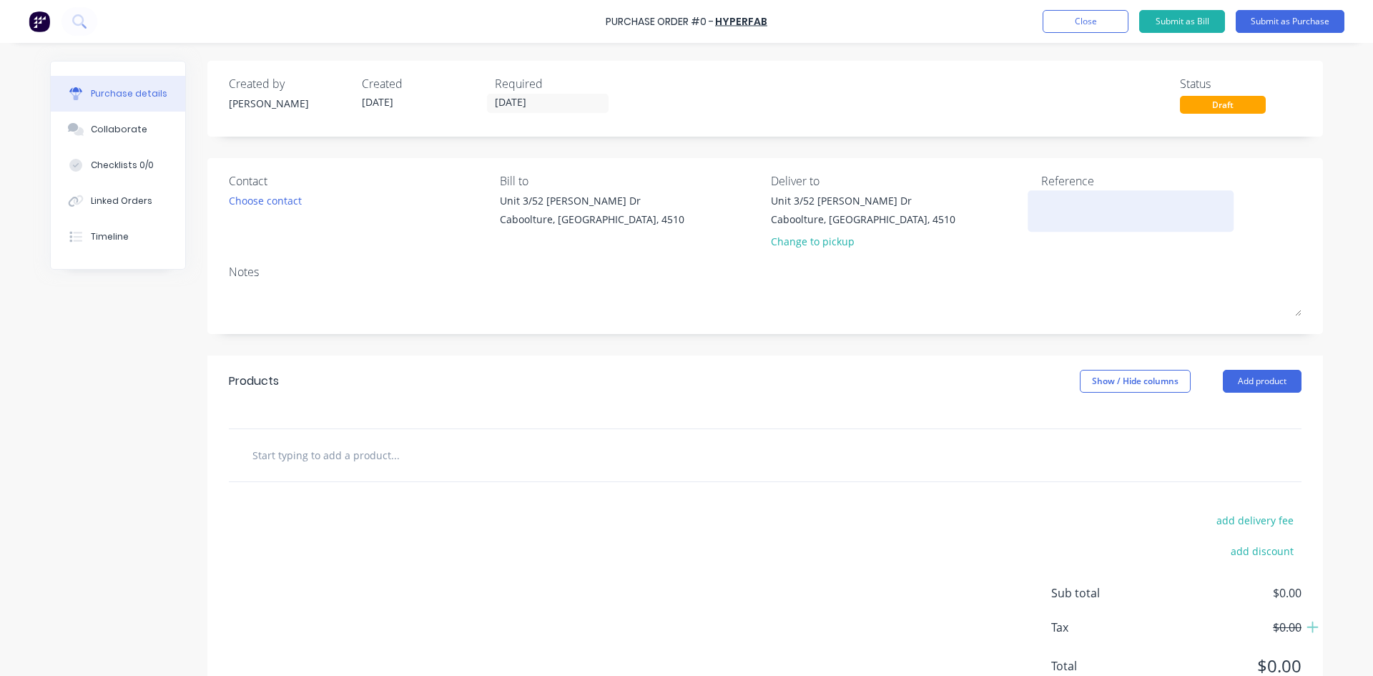
click at [1047, 208] on textarea at bounding box center [1131, 209] width 179 height 32
type textarea "KILCOY RETAIN TRAILING PUSHER ASS"
type textarea "x"
type textarea "KILCOY RETAIN TRAILING PUSHER ASS"
click at [1283, 383] on button "Add product" at bounding box center [1262, 381] width 79 height 23
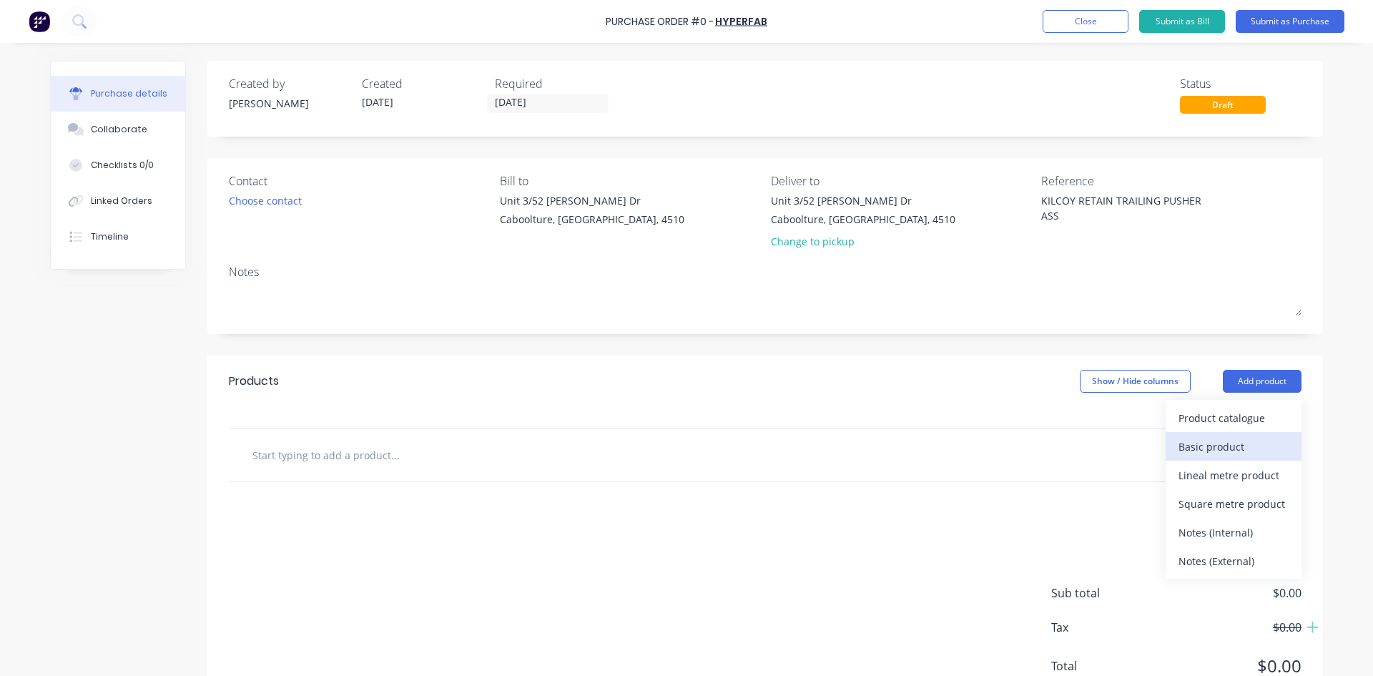
click at [1242, 443] on div "Basic product" at bounding box center [1234, 446] width 110 height 21
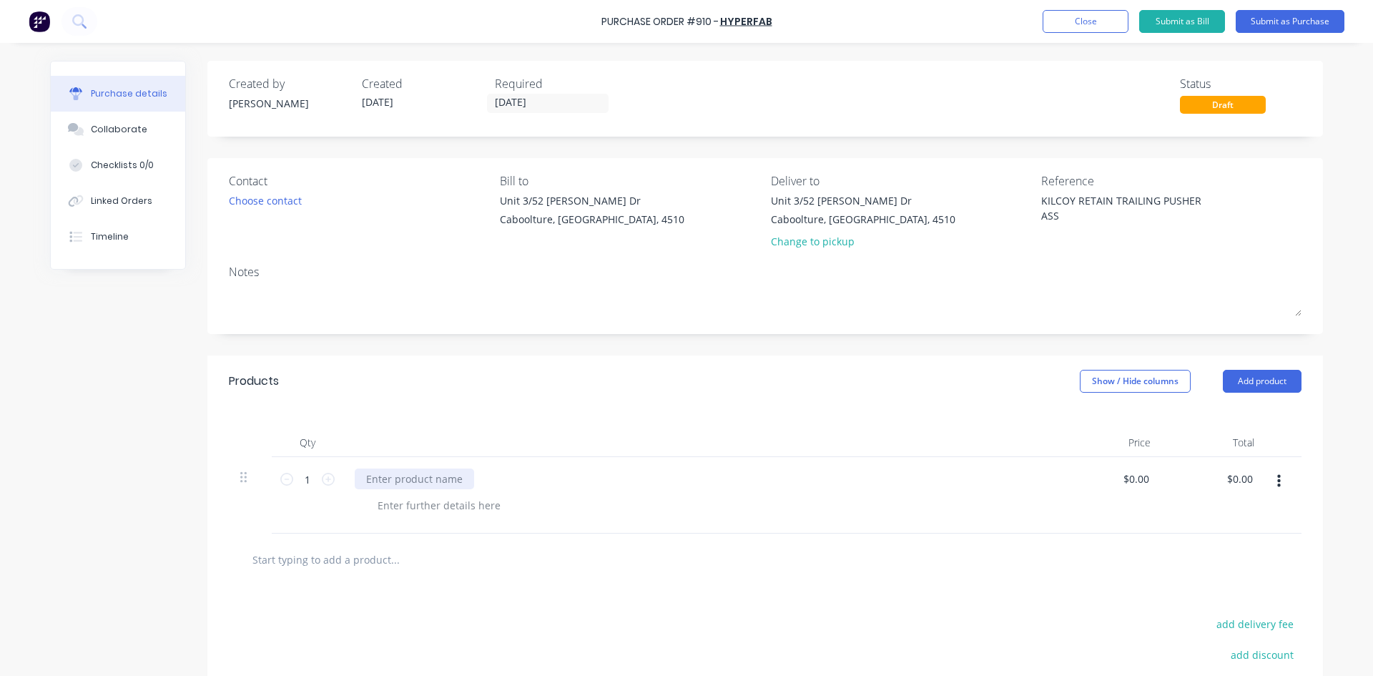
type textarea "x"
click at [385, 479] on div at bounding box center [414, 479] width 119 height 21
type textarea "x"
type input "0"
type input "300"
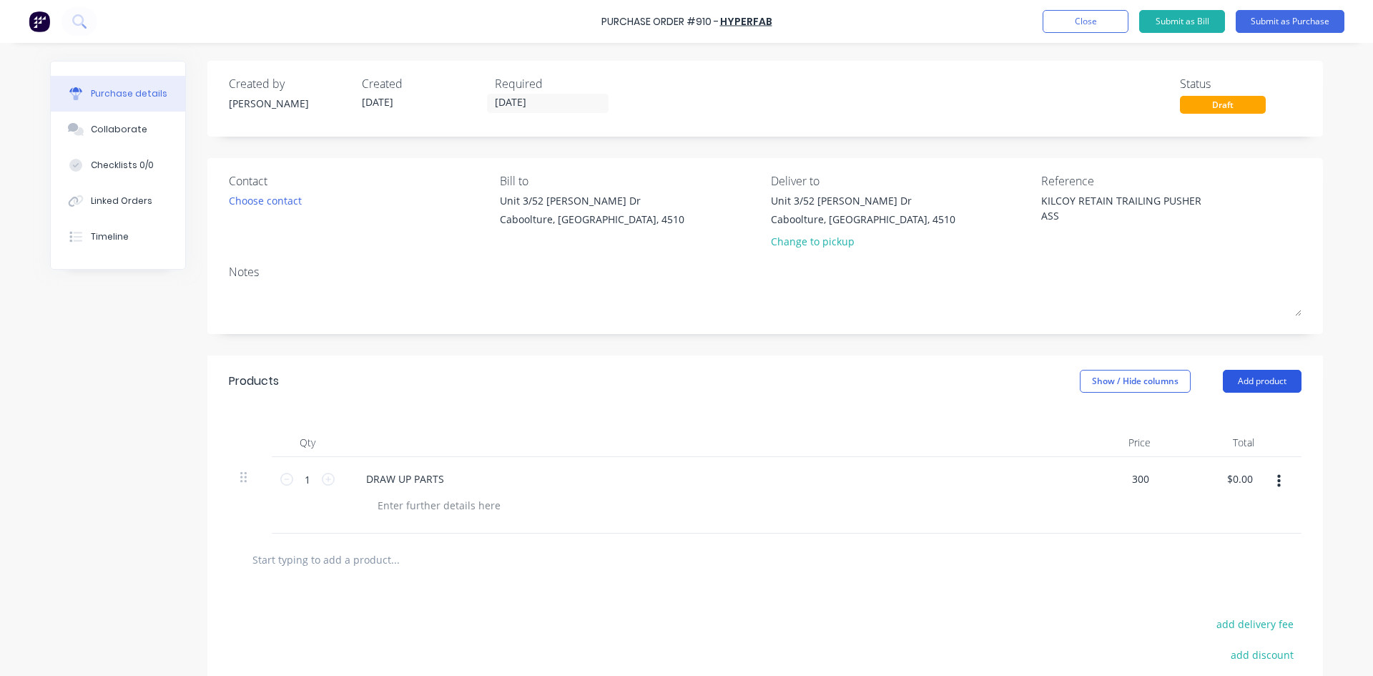
type textarea "x"
type input "$300.00"
click at [1246, 372] on button "Add product" at bounding box center [1262, 381] width 79 height 23
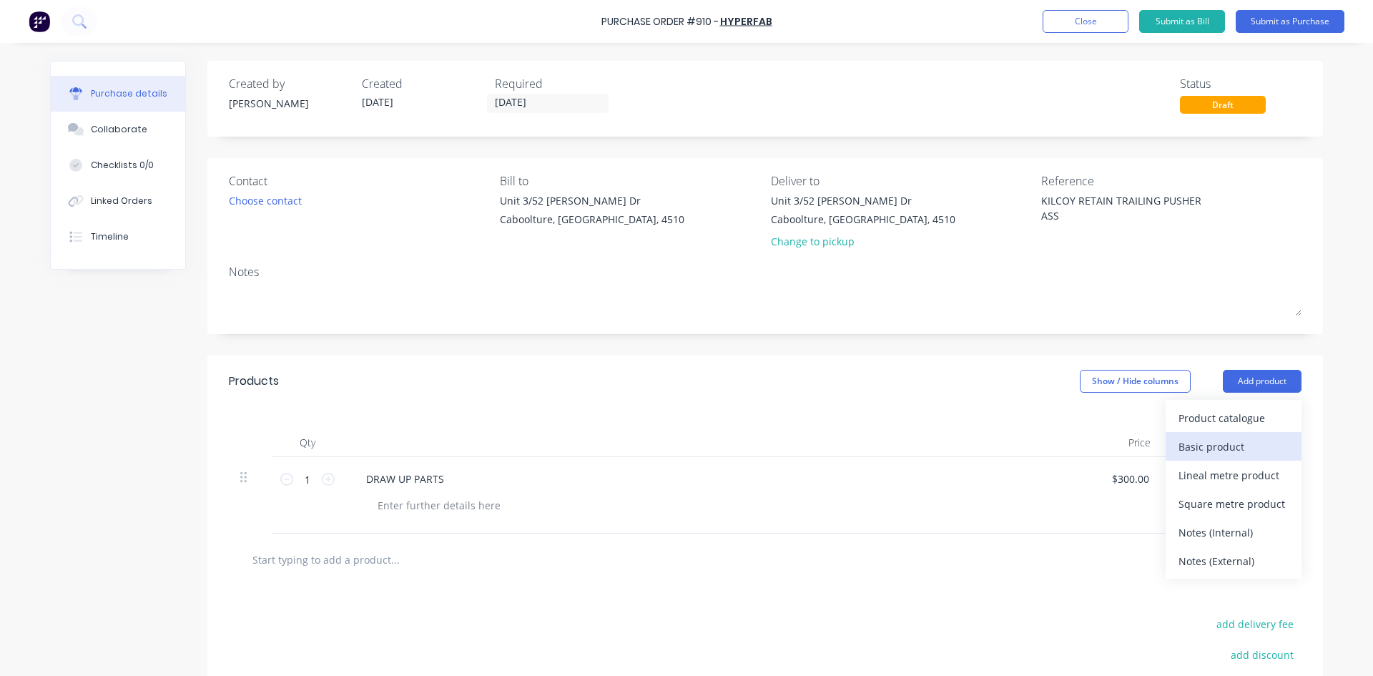
click at [1218, 442] on div "Basic product" at bounding box center [1234, 446] width 110 height 21
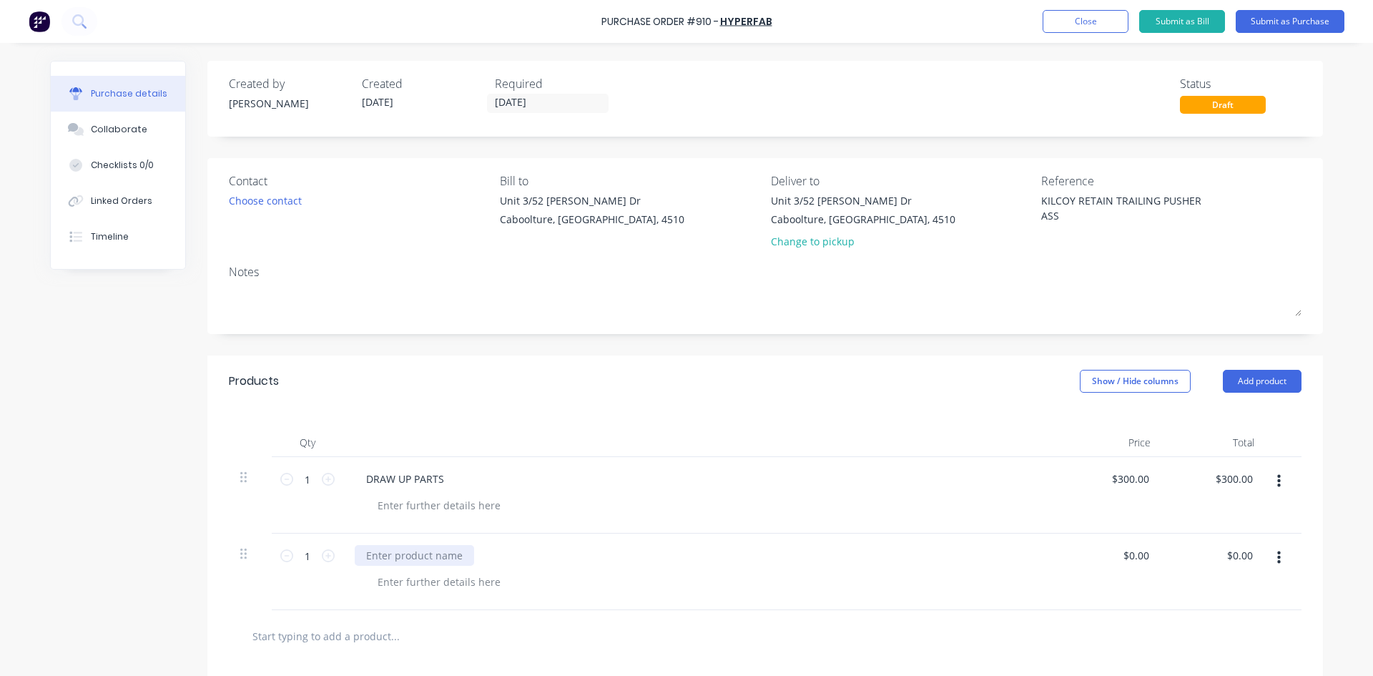
type textarea "x"
click at [396, 559] on div at bounding box center [414, 555] width 119 height 21
type textarea "x"
type input "0"
type input "450"
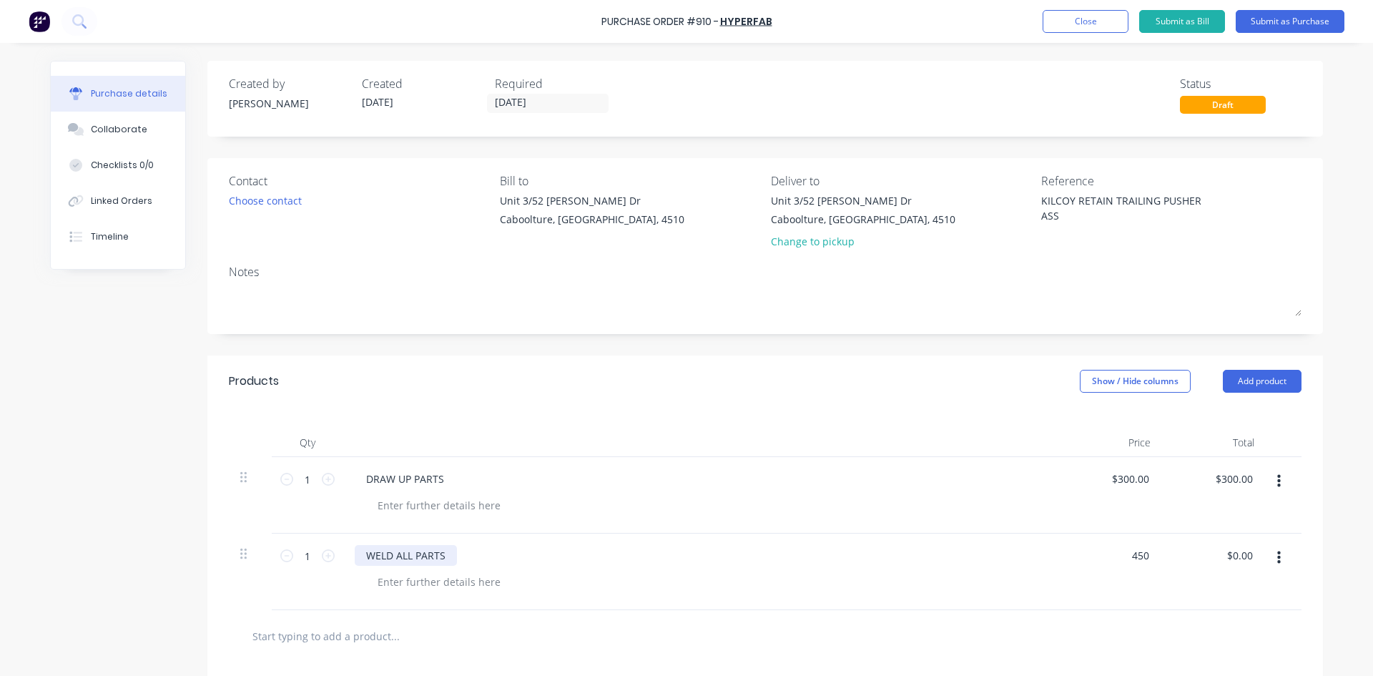
type textarea "x"
type input "$450.00"
type input "450.00"
type textarea "x"
type input "$450.00"
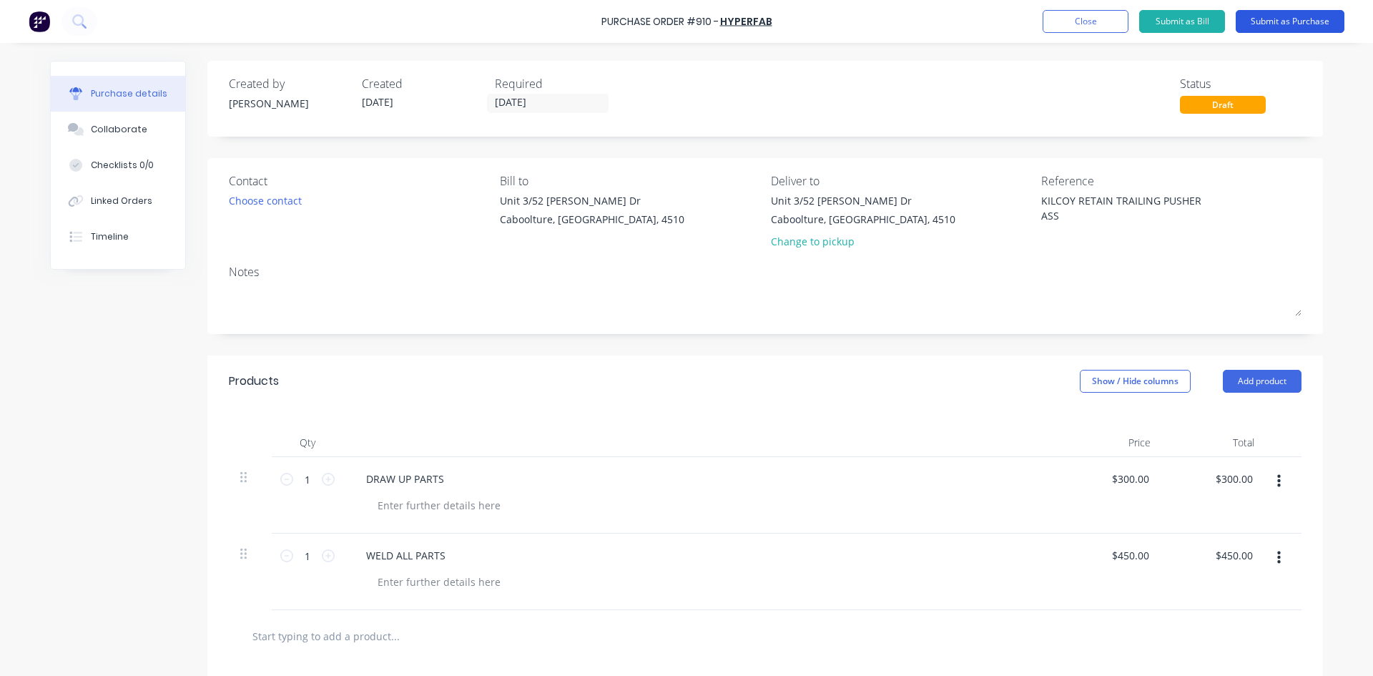
click at [1287, 24] on button "Submit as Purchase" at bounding box center [1290, 21] width 109 height 23
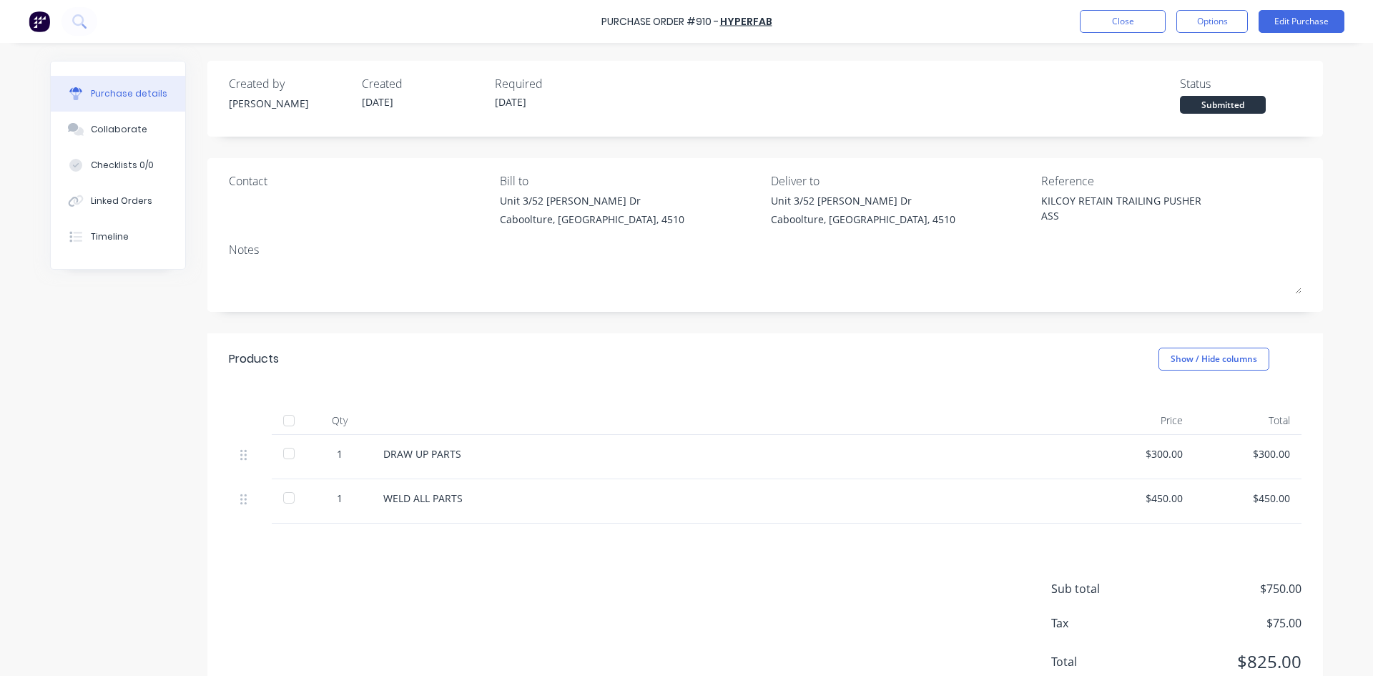
click at [282, 424] on div at bounding box center [289, 420] width 29 height 29
type textarea "x"
click at [124, 198] on div "Linked Orders" at bounding box center [122, 201] width 62 height 13
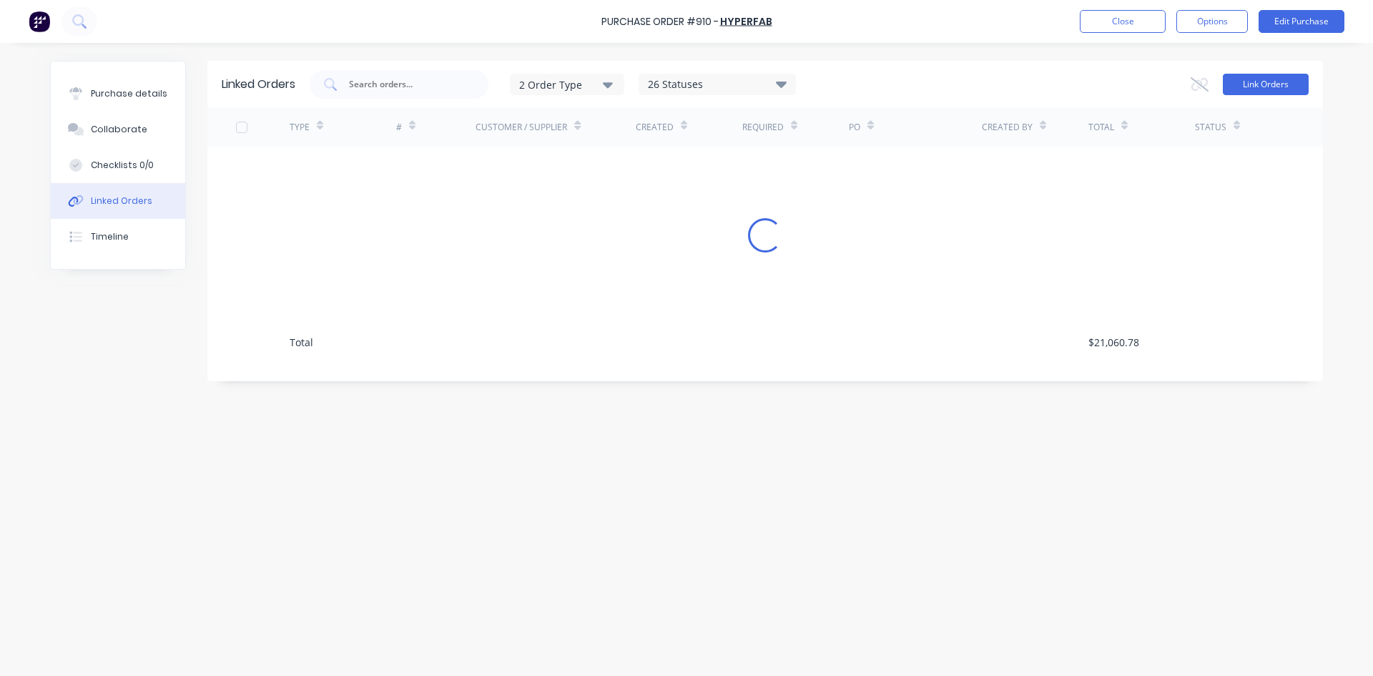
click at [1275, 82] on button "Link Orders" at bounding box center [1266, 84] width 86 height 21
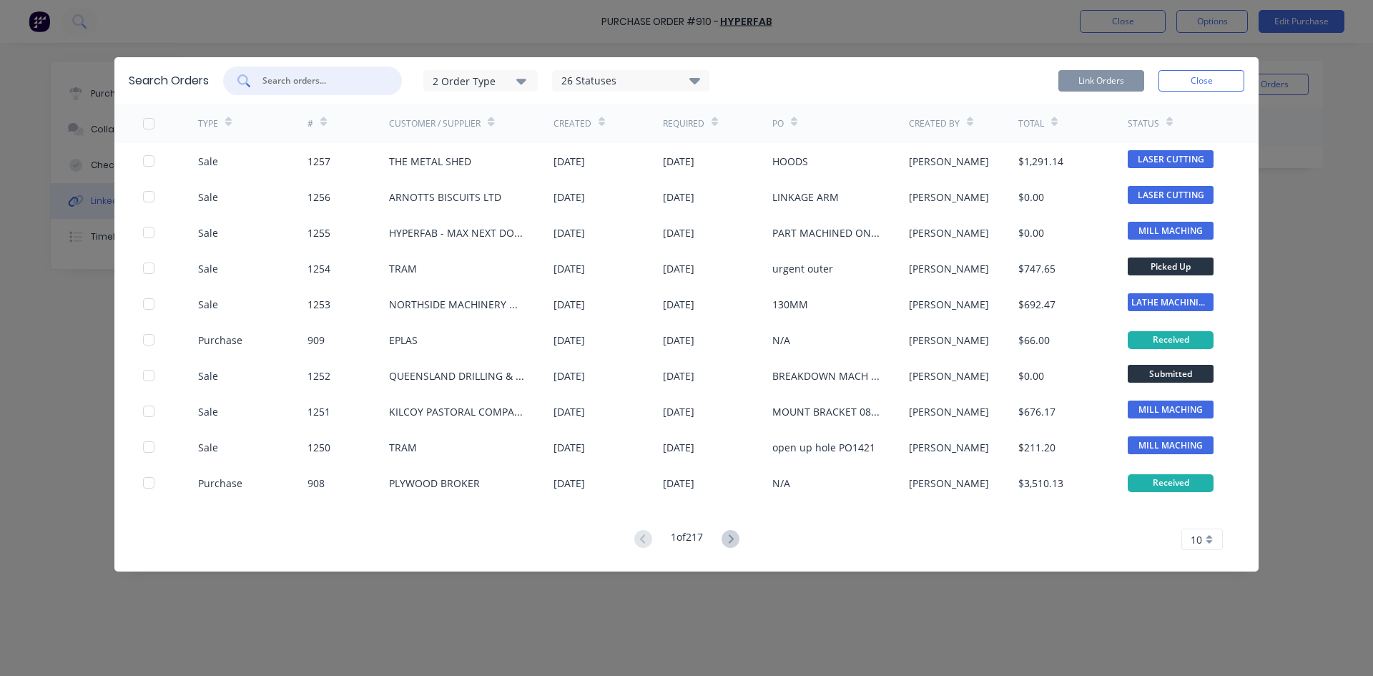
click at [321, 83] on input "text" at bounding box center [320, 81] width 119 height 14
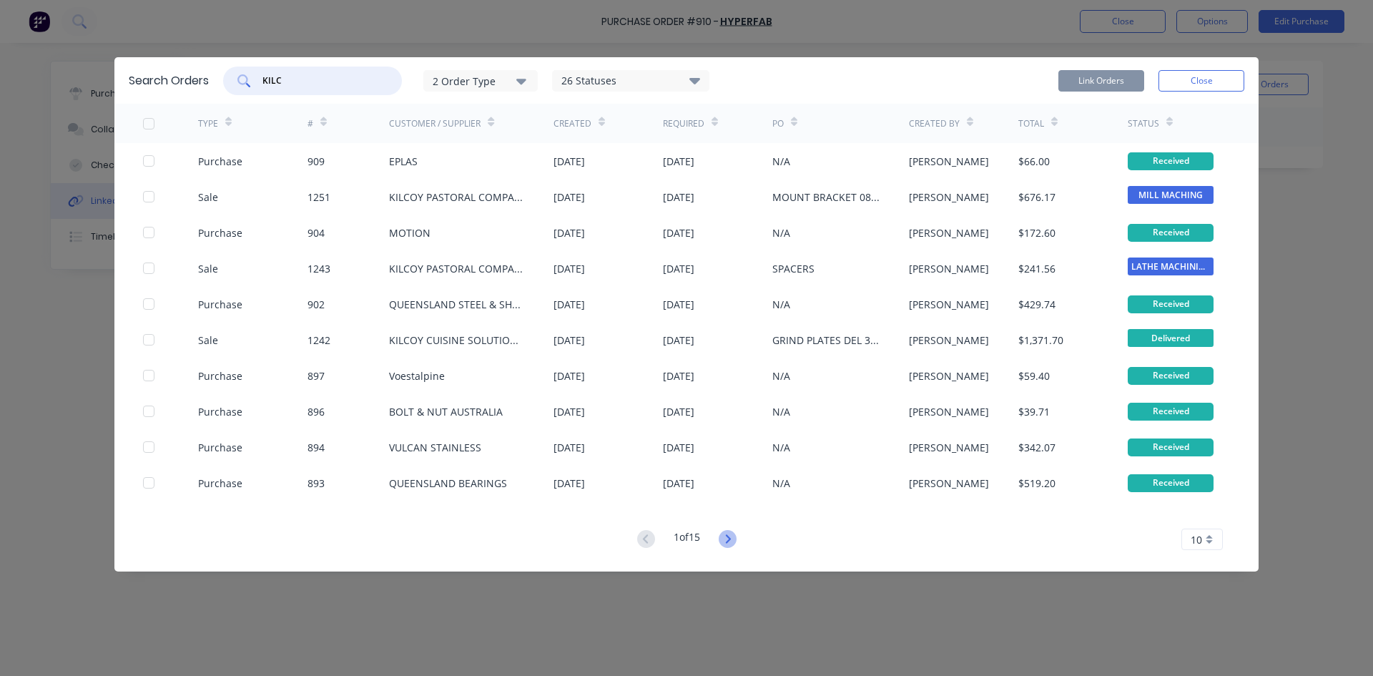
type input "KILC"
click at [724, 539] on icon at bounding box center [728, 539] width 18 height 18
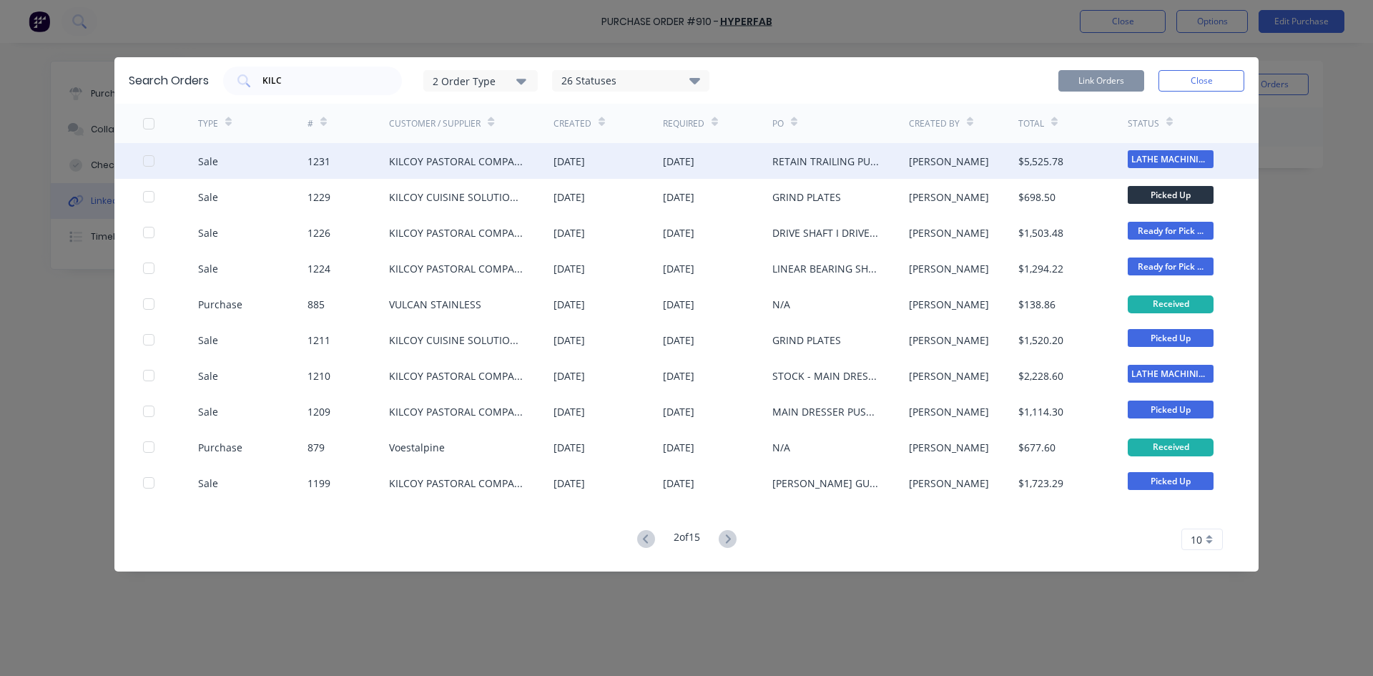
click at [146, 164] on div at bounding box center [148, 161] width 29 height 29
click at [1083, 72] on button "Link Orders" at bounding box center [1102, 80] width 86 height 21
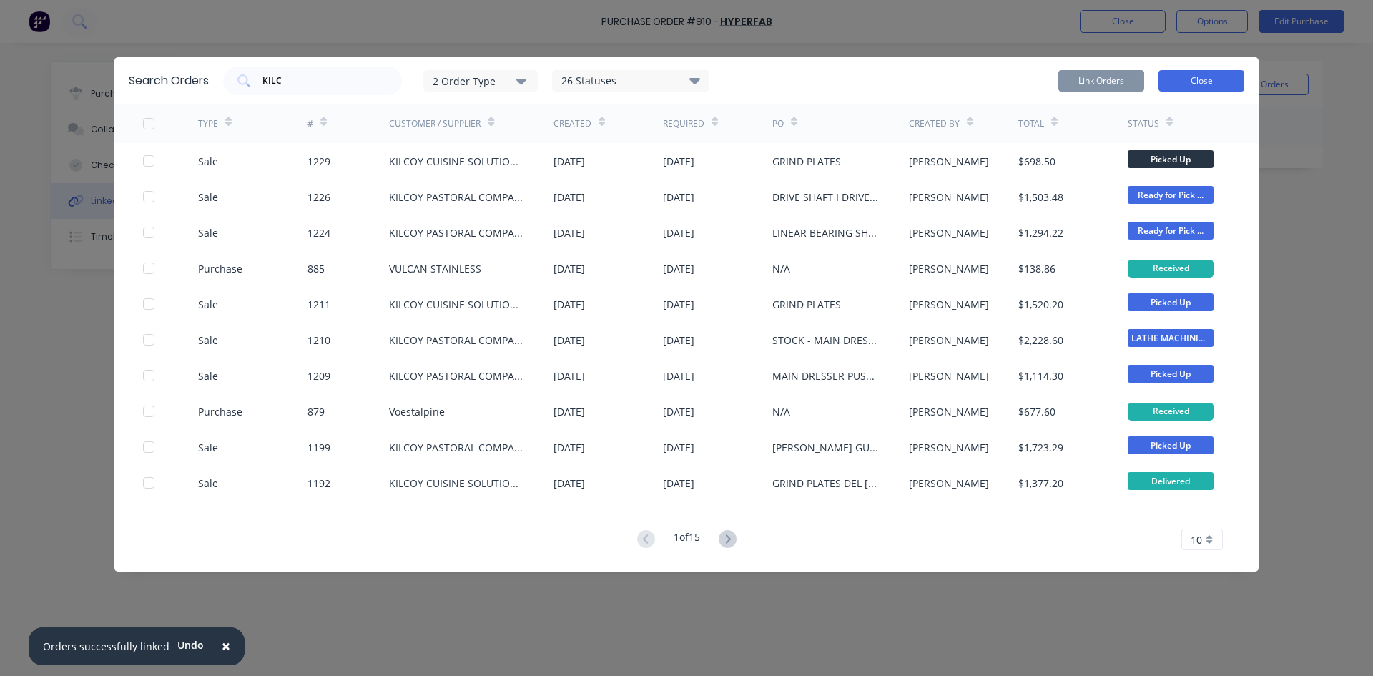
click at [1165, 85] on button "Close" at bounding box center [1202, 80] width 86 height 21
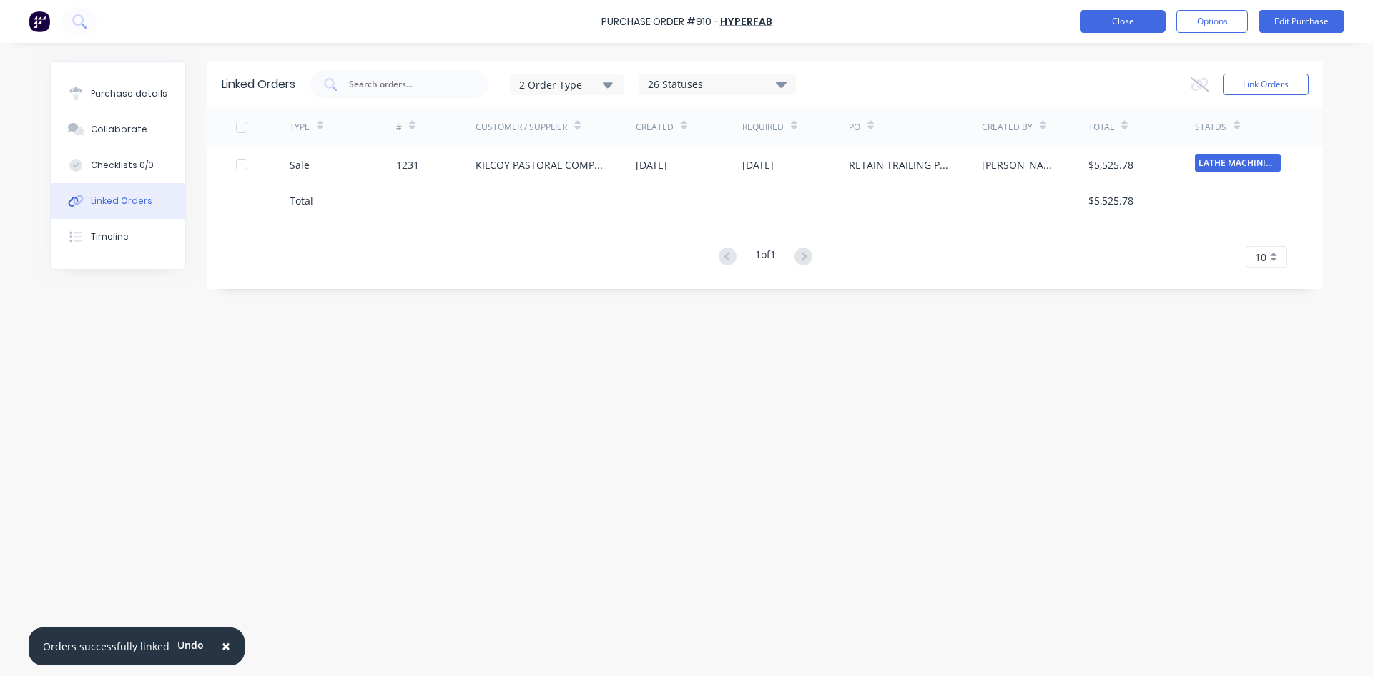
click at [1108, 24] on button "Close" at bounding box center [1123, 21] width 86 height 23
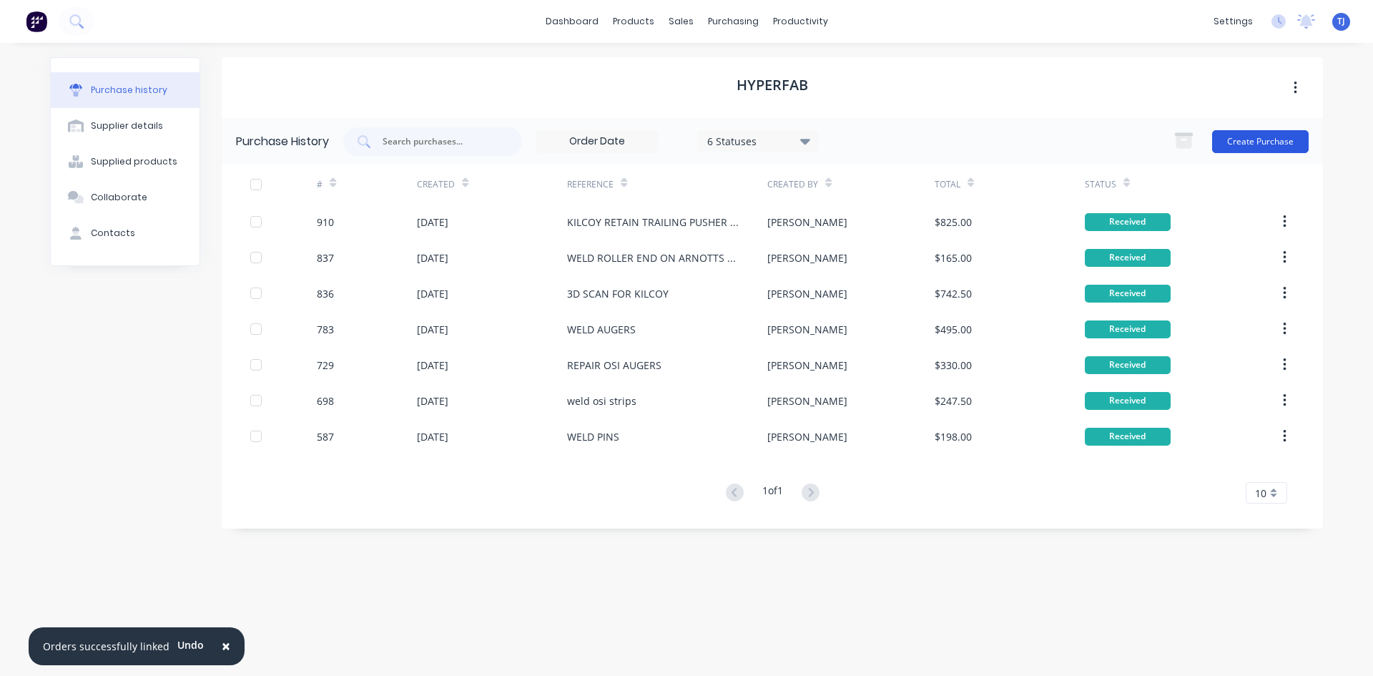
click at [1250, 139] on button "Create Purchase" at bounding box center [1261, 141] width 97 height 23
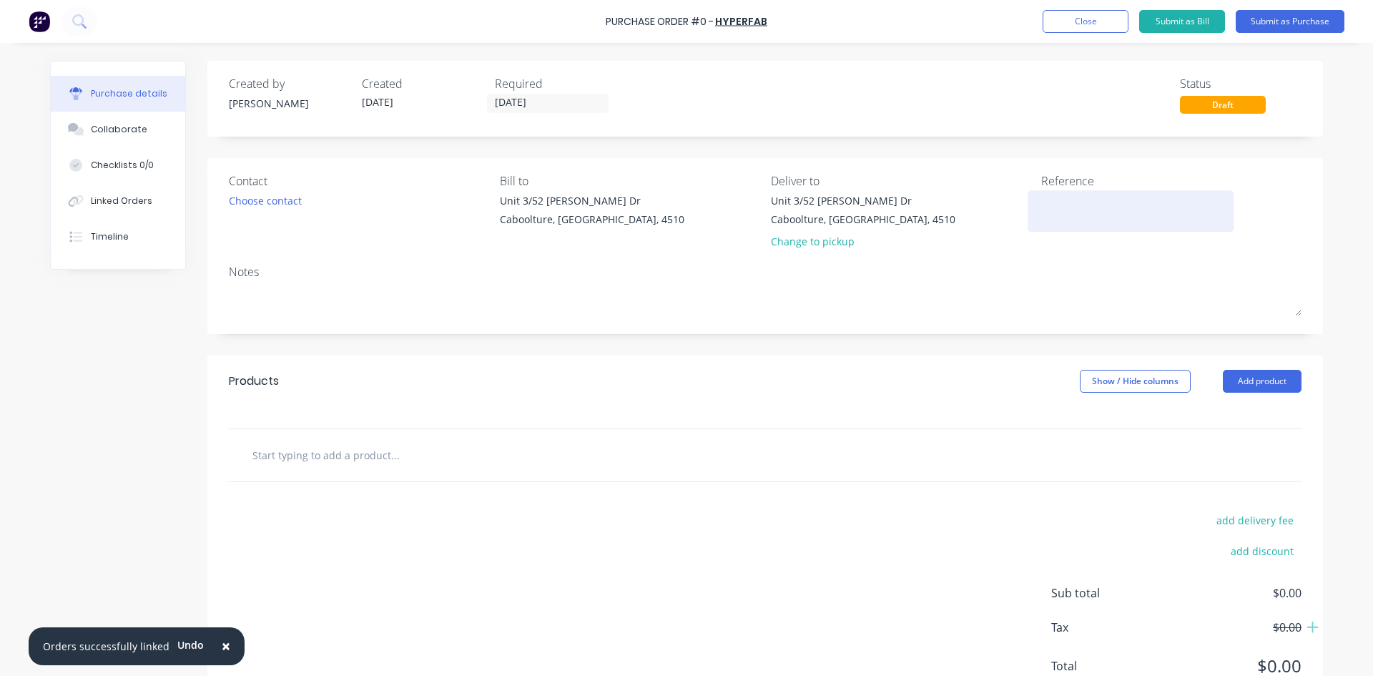
click at [1066, 204] on textarea at bounding box center [1131, 209] width 179 height 32
type textarea "ARNOTTS TENSION AND IDLER ROLLERS"
type textarea "x"
type textarea "ARNOTTS TENSION AND IDLER ROLLERS"
click at [1265, 383] on button "Add product" at bounding box center [1262, 381] width 79 height 23
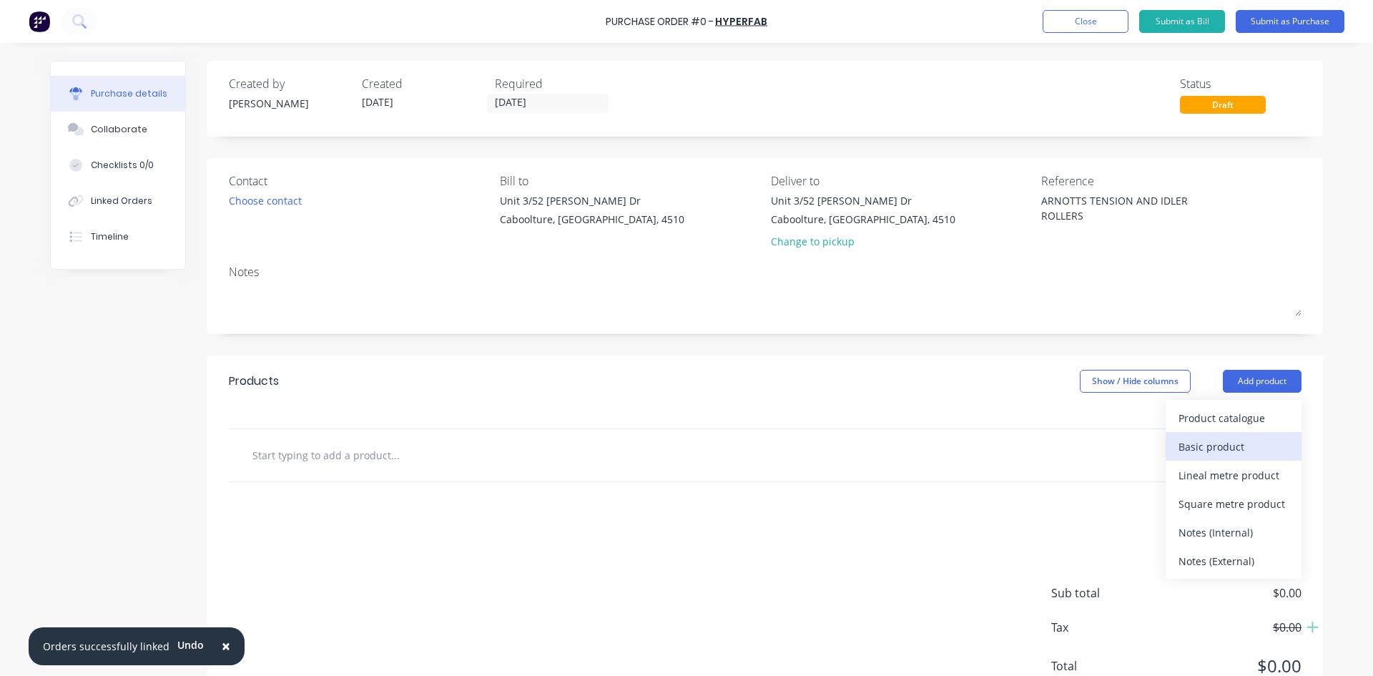
click at [1267, 438] on div "Basic product" at bounding box center [1234, 446] width 110 height 21
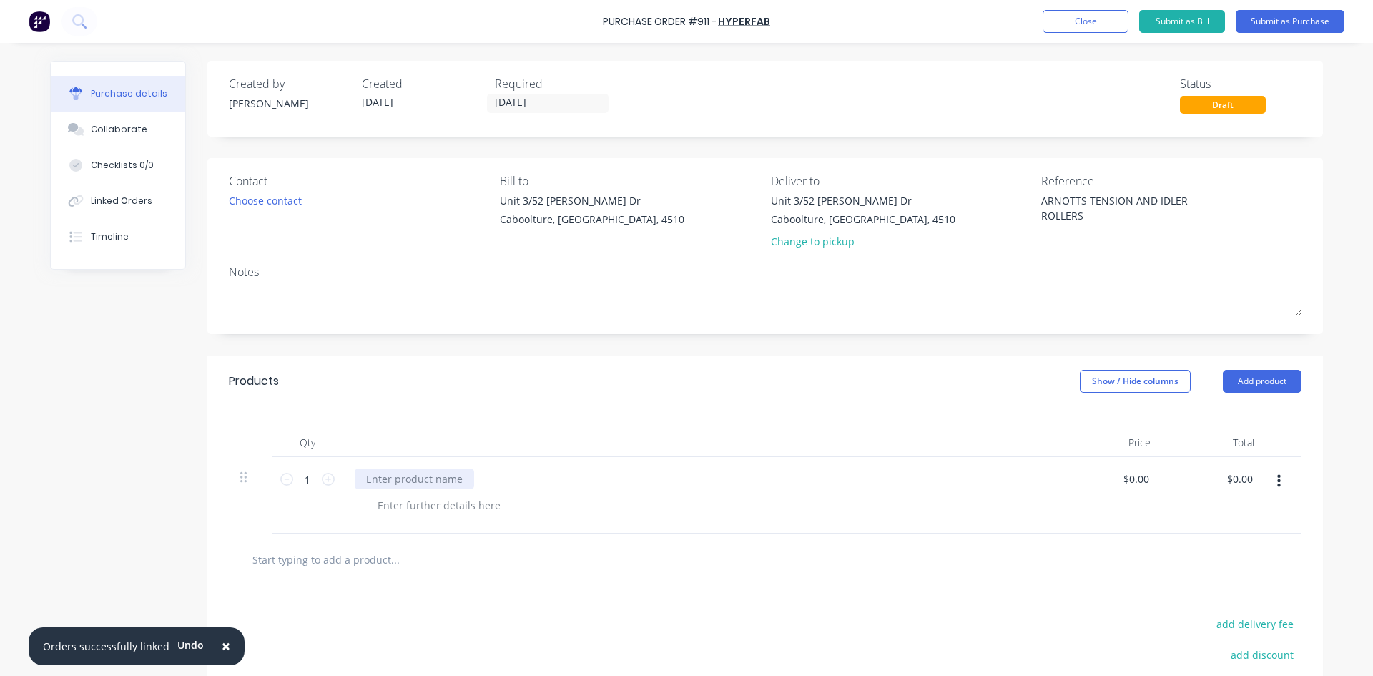
type textarea "x"
click at [369, 482] on div at bounding box center [414, 479] width 119 height 21
type textarea "x"
type input "0"
type input "300"
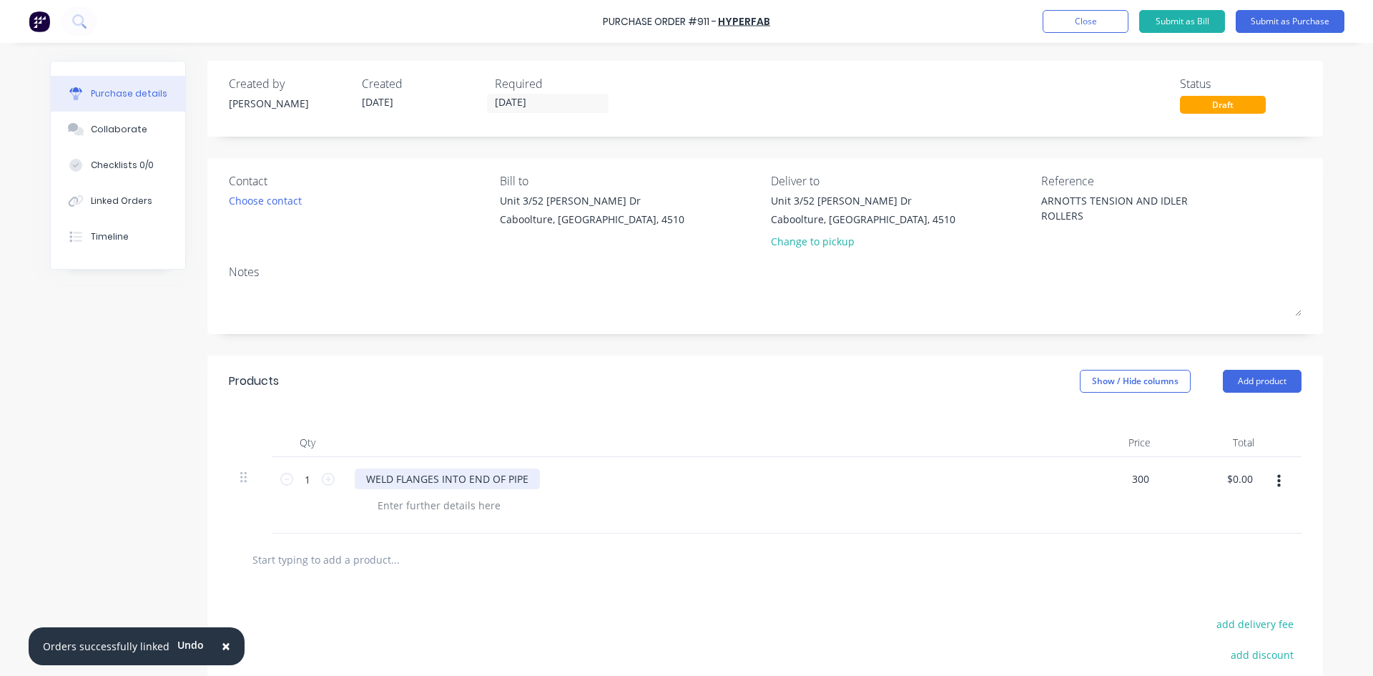
type textarea "x"
type input "$300.00"
type input "300.00"
type textarea "x"
type input "$300.00"
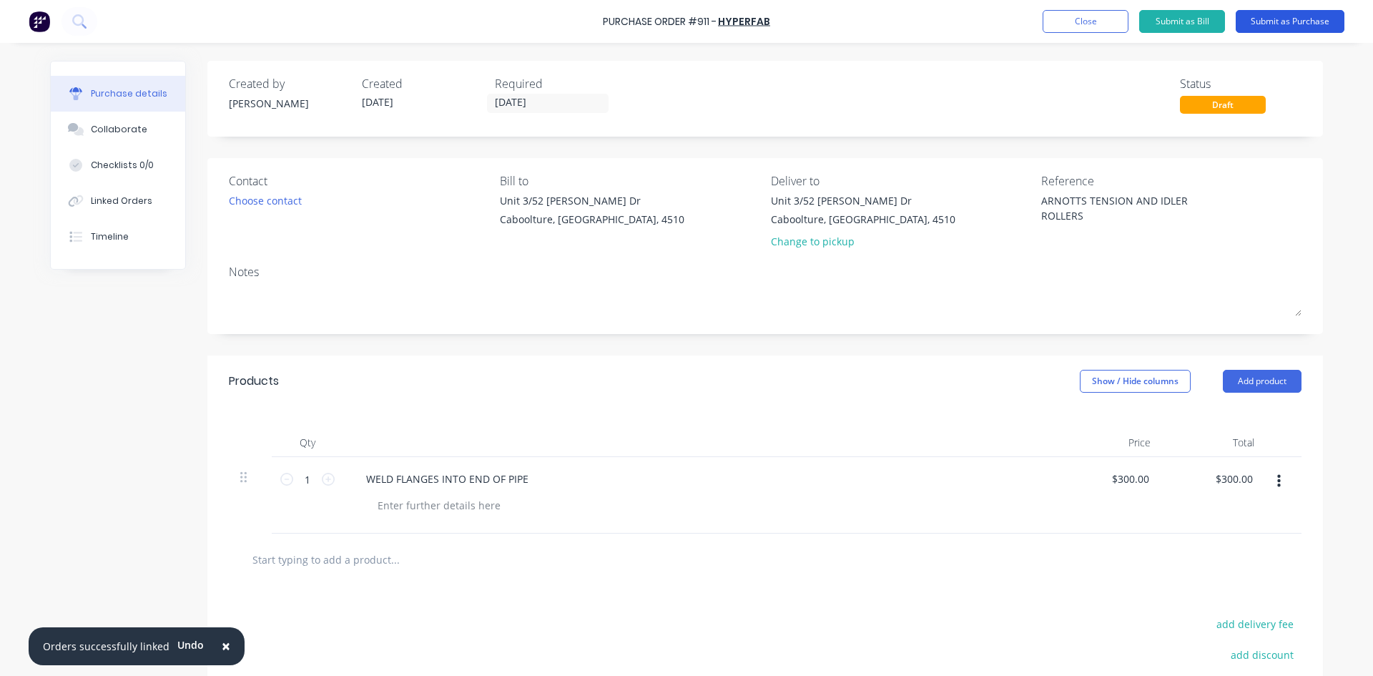
click at [1288, 24] on button "Submit as Purchase" at bounding box center [1290, 21] width 109 height 23
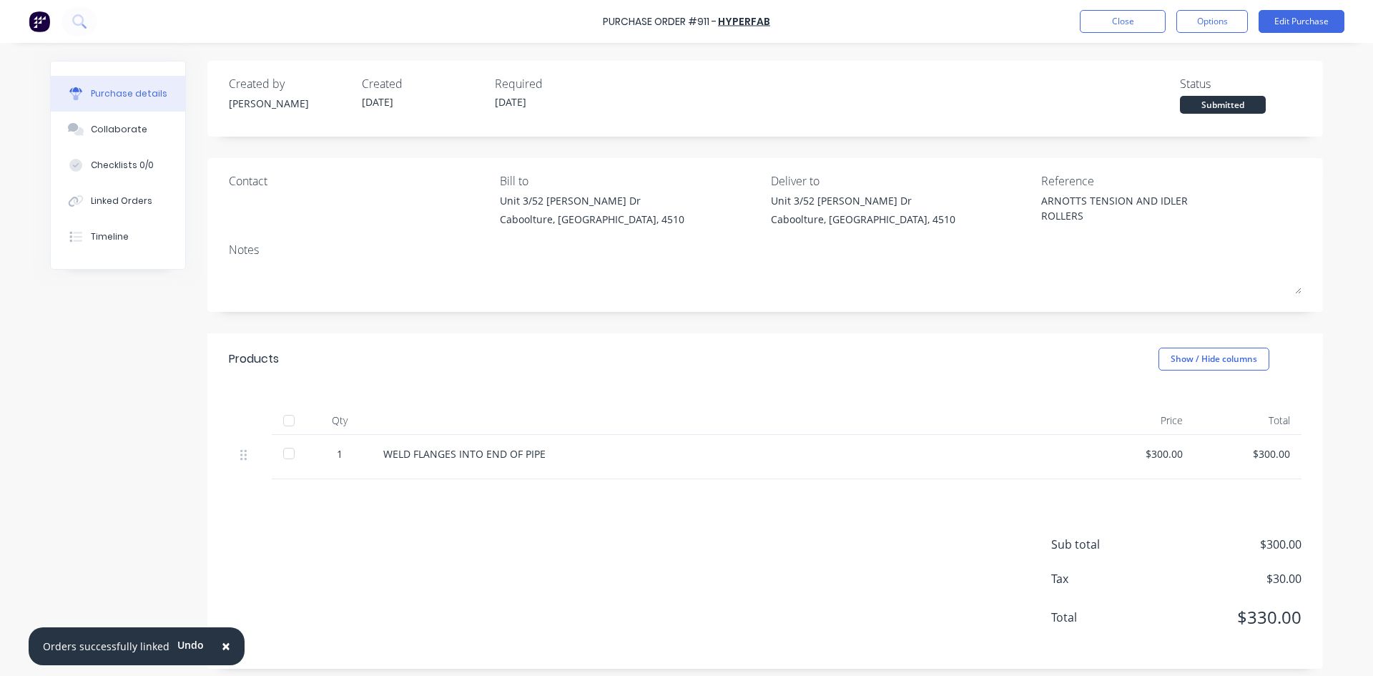
click at [287, 422] on div at bounding box center [289, 420] width 29 height 29
type textarea "x"
click at [138, 203] on div "Linked Orders" at bounding box center [122, 201] width 62 height 13
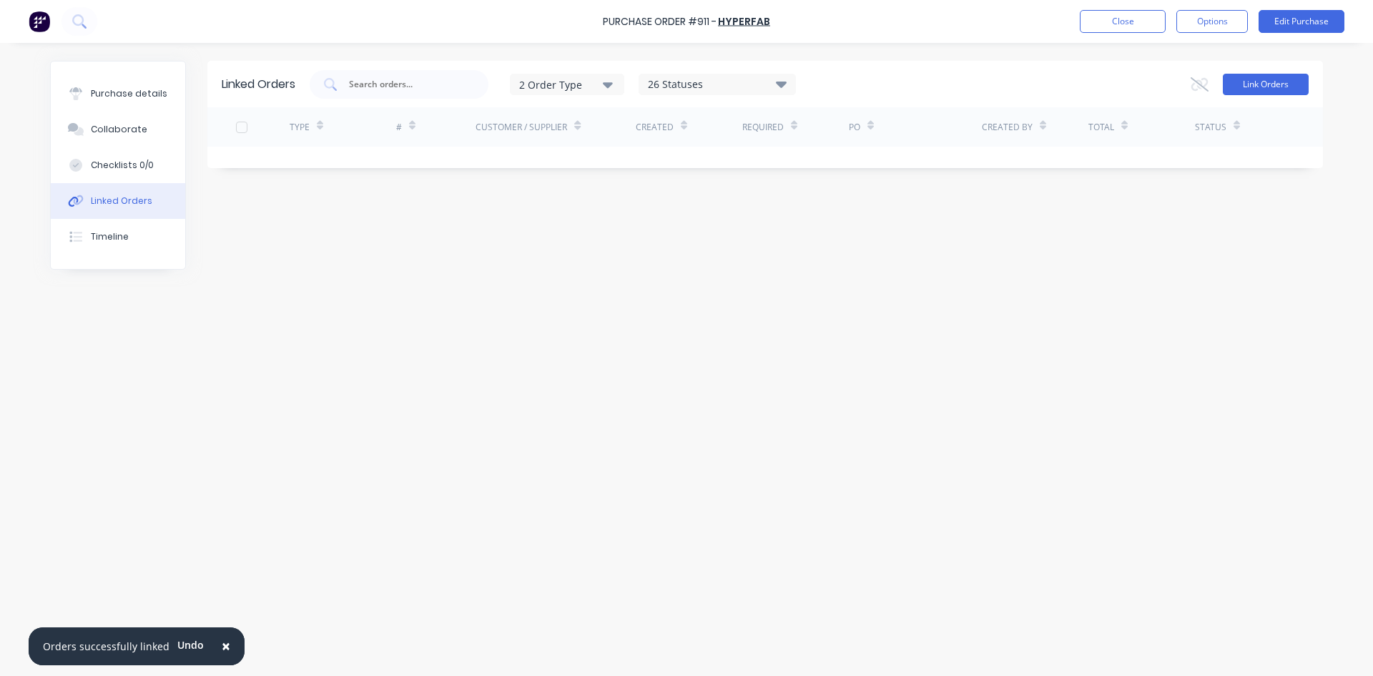
click at [1258, 84] on button "Link Orders" at bounding box center [1266, 84] width 86 height 21
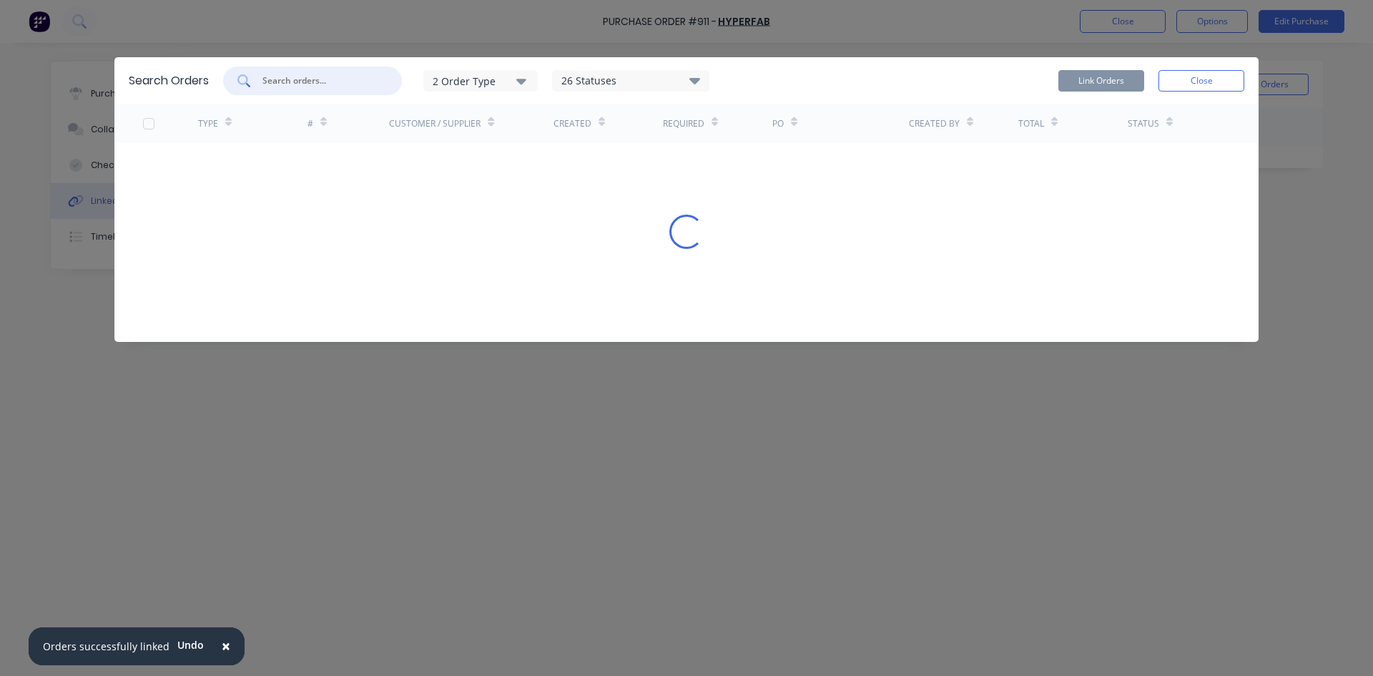
click at [314, 82] on input "text" at bounding box center [320, 81] width 119 height 14
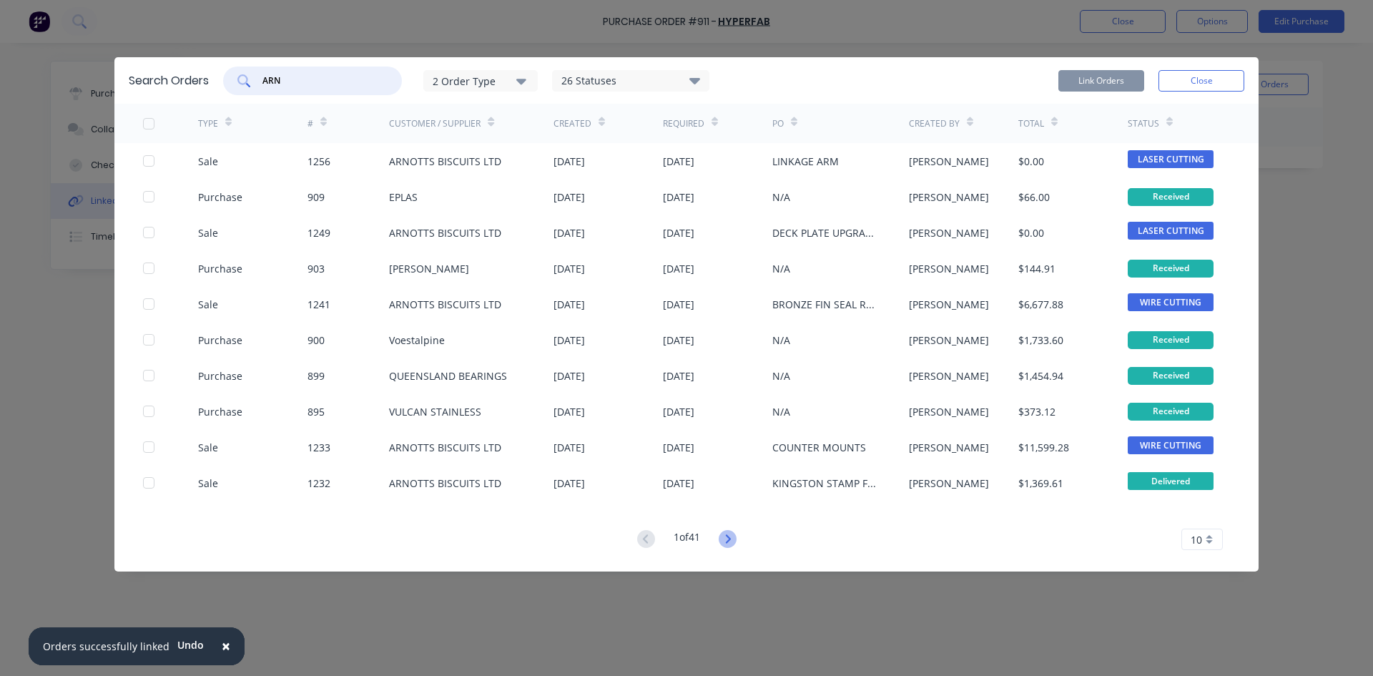
type input "ARN"
click at [725, 539] on icon at bounding box center [728, 539] width 18 height 18
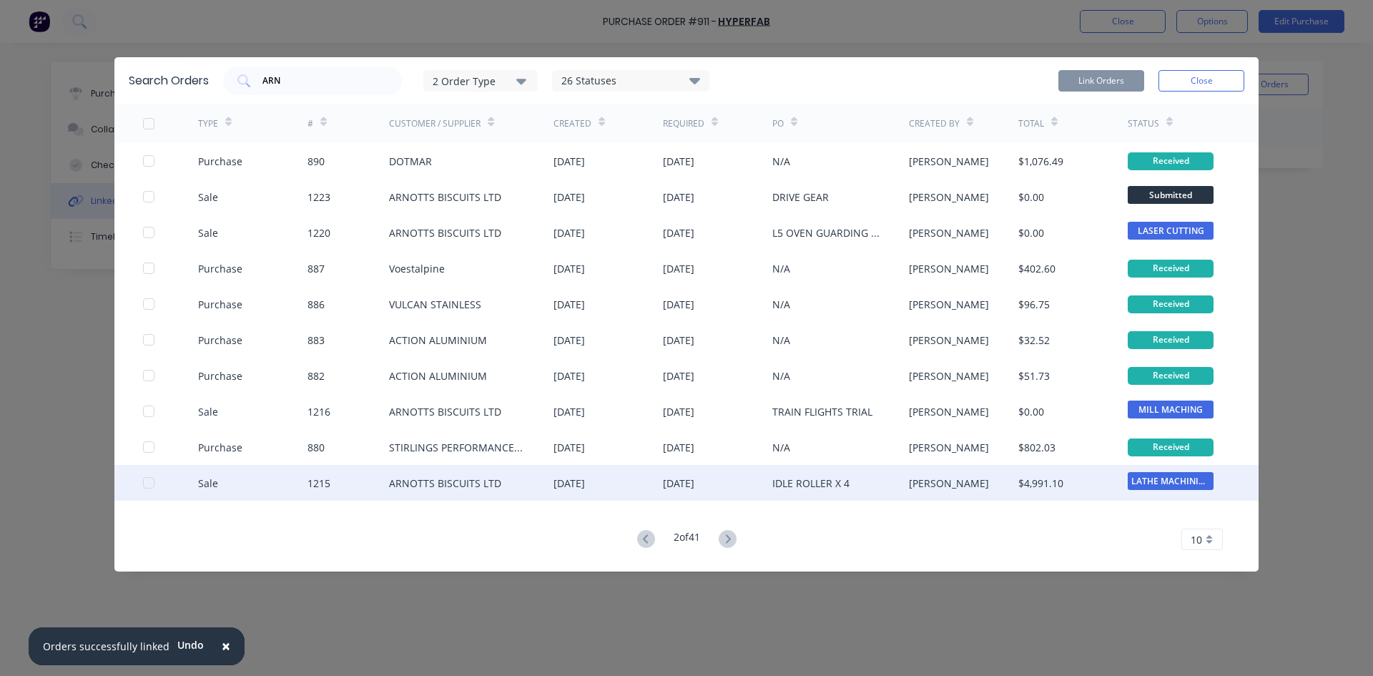
click at [147, 481] on div at bounding box center [148, 483] width 29 height 29
click at [1114, 77] on button "Link Orders" at bounding box center [1102, 80] width 86 height 21
click at [144, 484] on div at bounding box center [148, 483] width 29 height 29
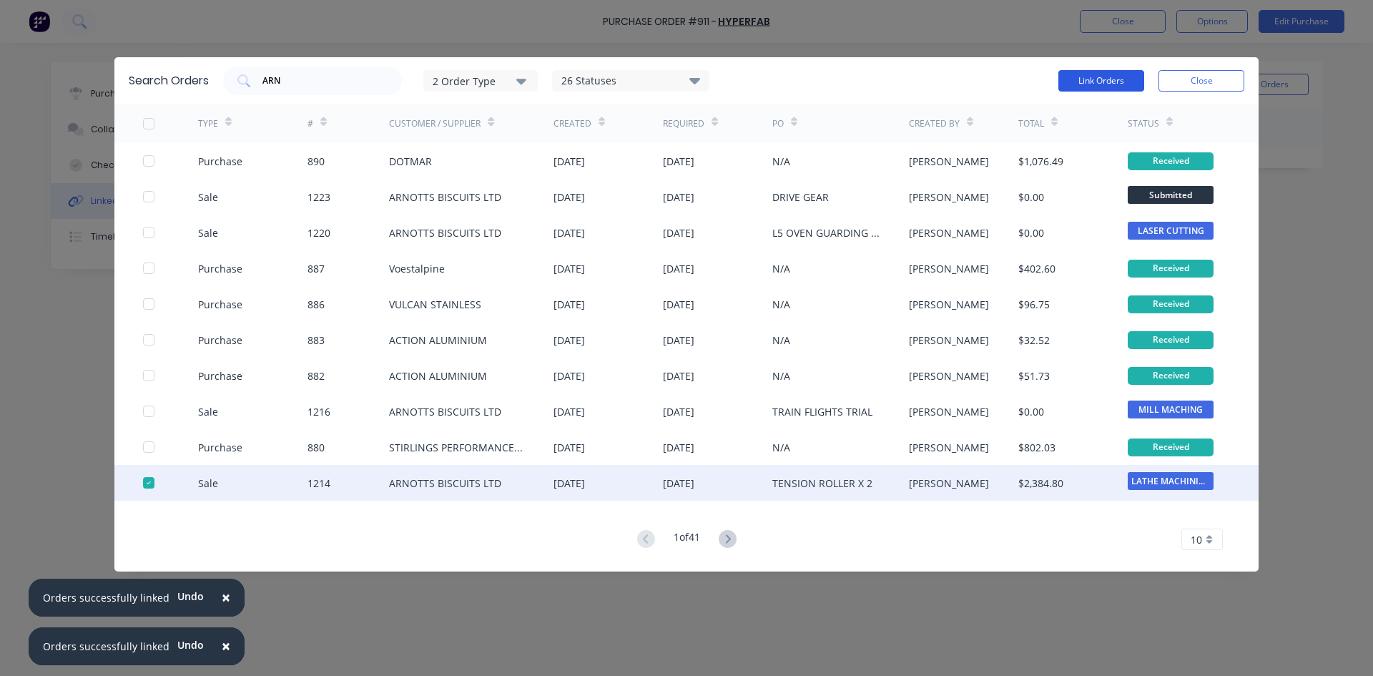
click at [1080, 82] on button "Link Orders" at bounding box center [1102, 80] width 86 height 21
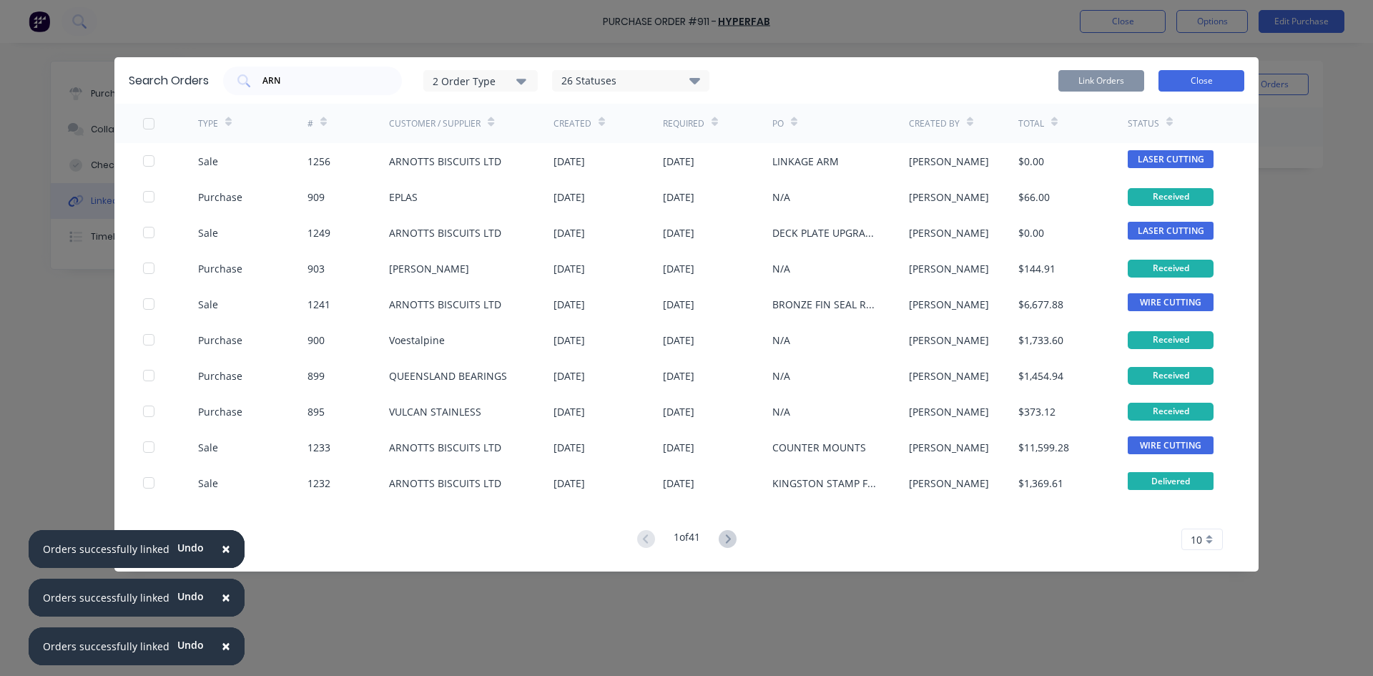
click at [1190, 81] on button "Close" at bounding box center [1202, 80] width 86 height 21
